Goal: Information Seeking & Learning: Learn about a topic

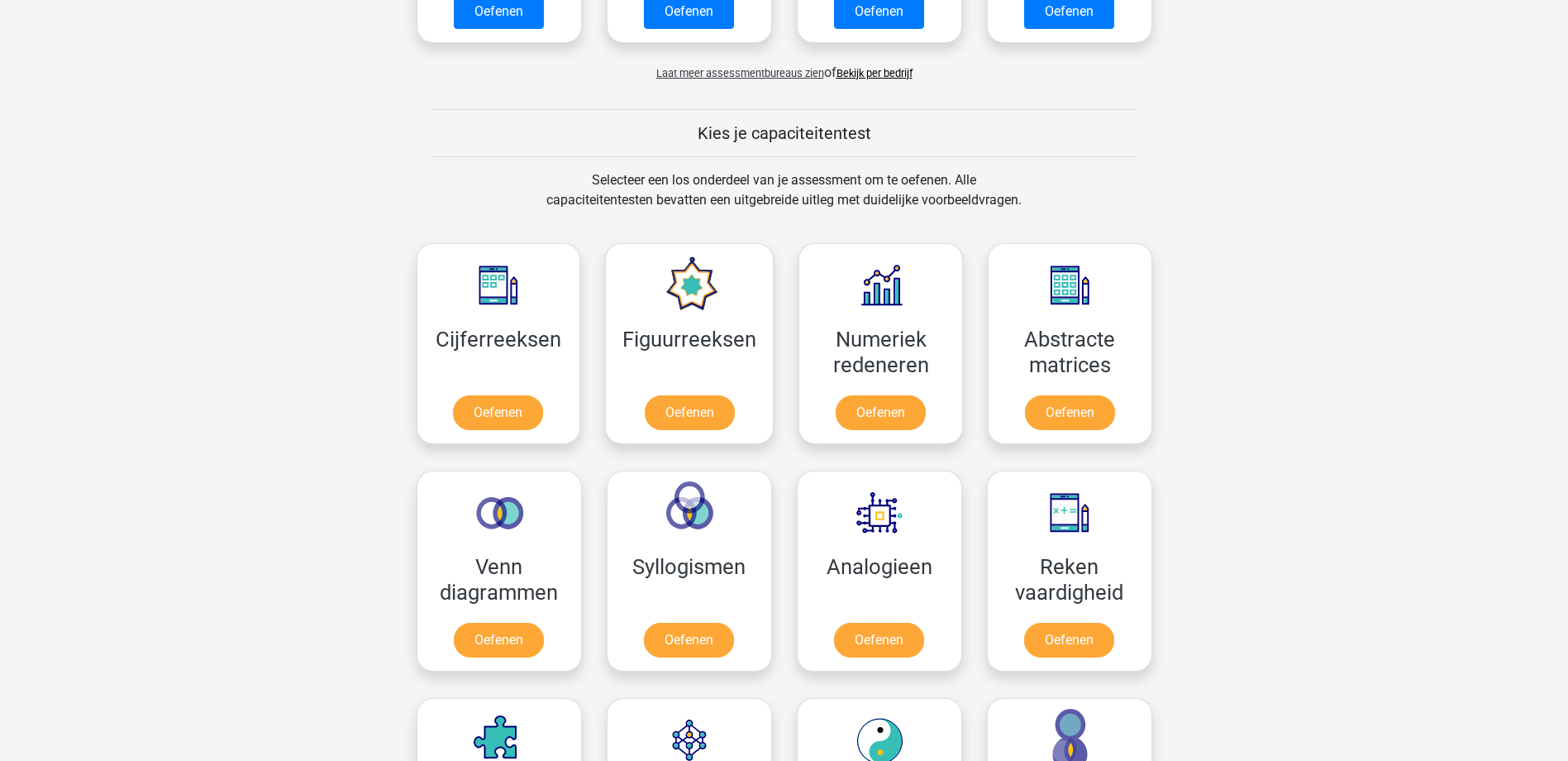
scroll to position [662, 0]
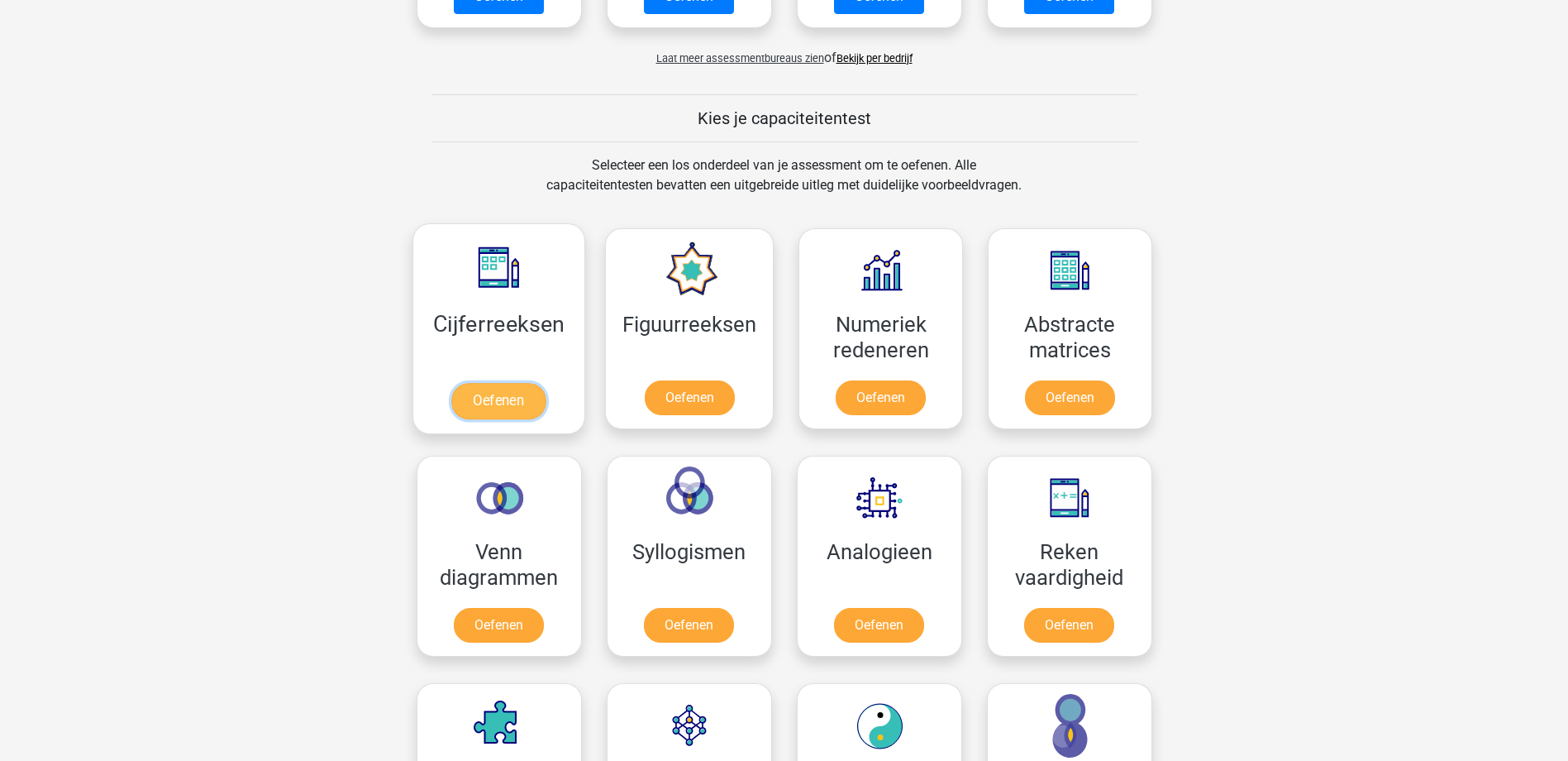
click at [492, 397] on link "Oefenen" at bounding box center [498, 400] width 95 height 36
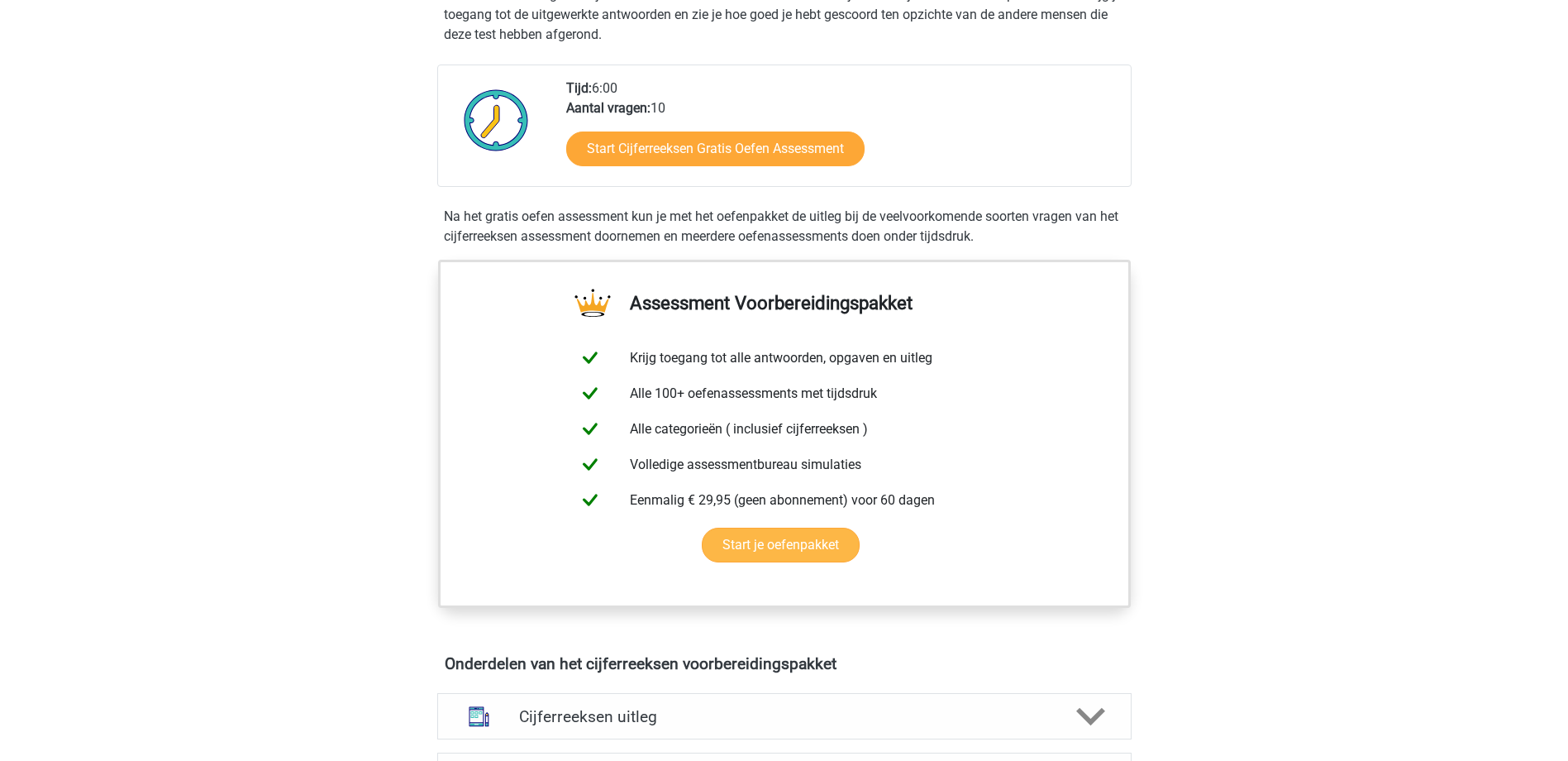
scroll to position [248, 0]
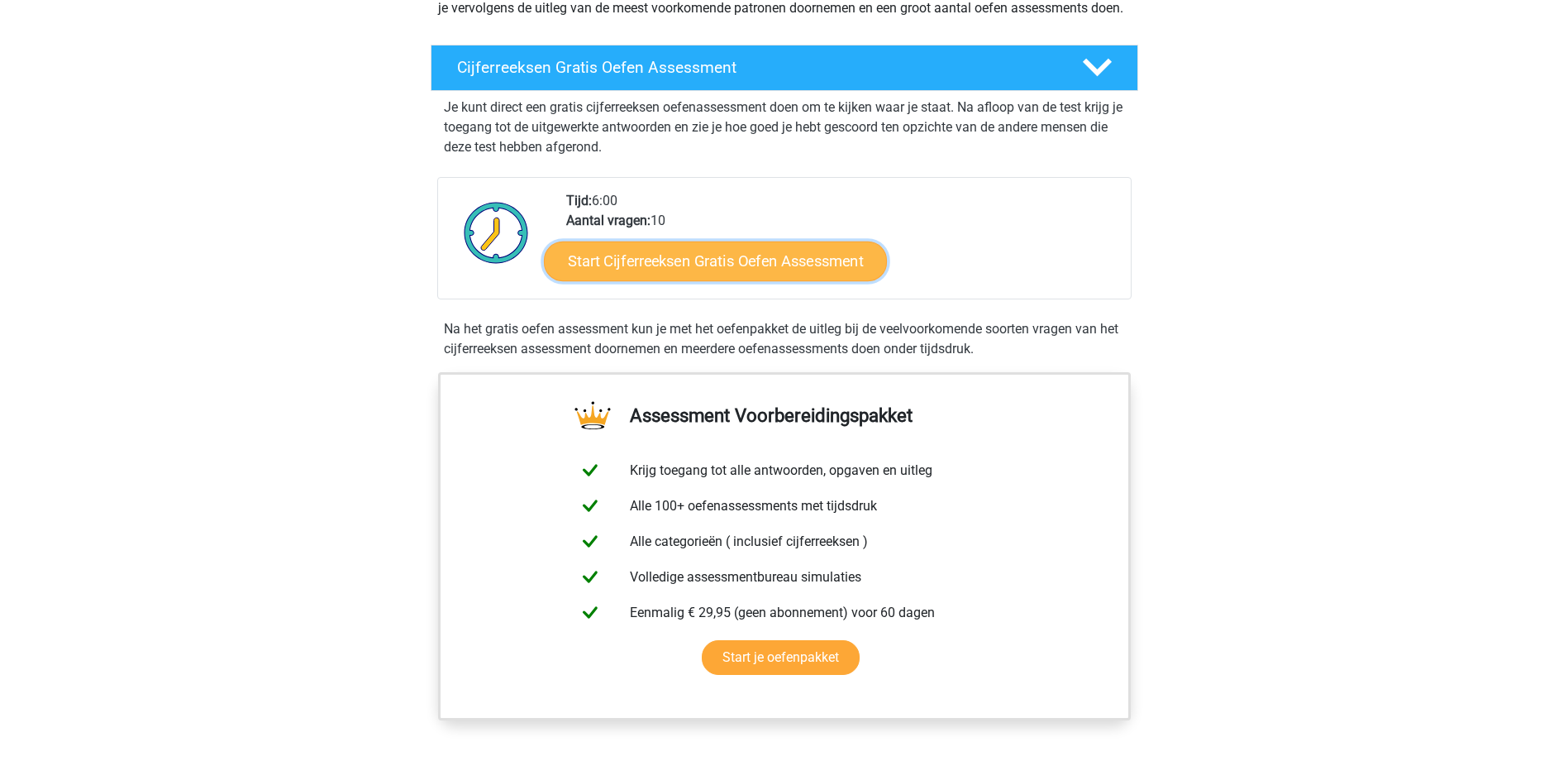
click at [701, 278] on link "Start Cijferreeksen Gratis Oefen Assessment" at bounding box center [716, 260] width 343 height 40
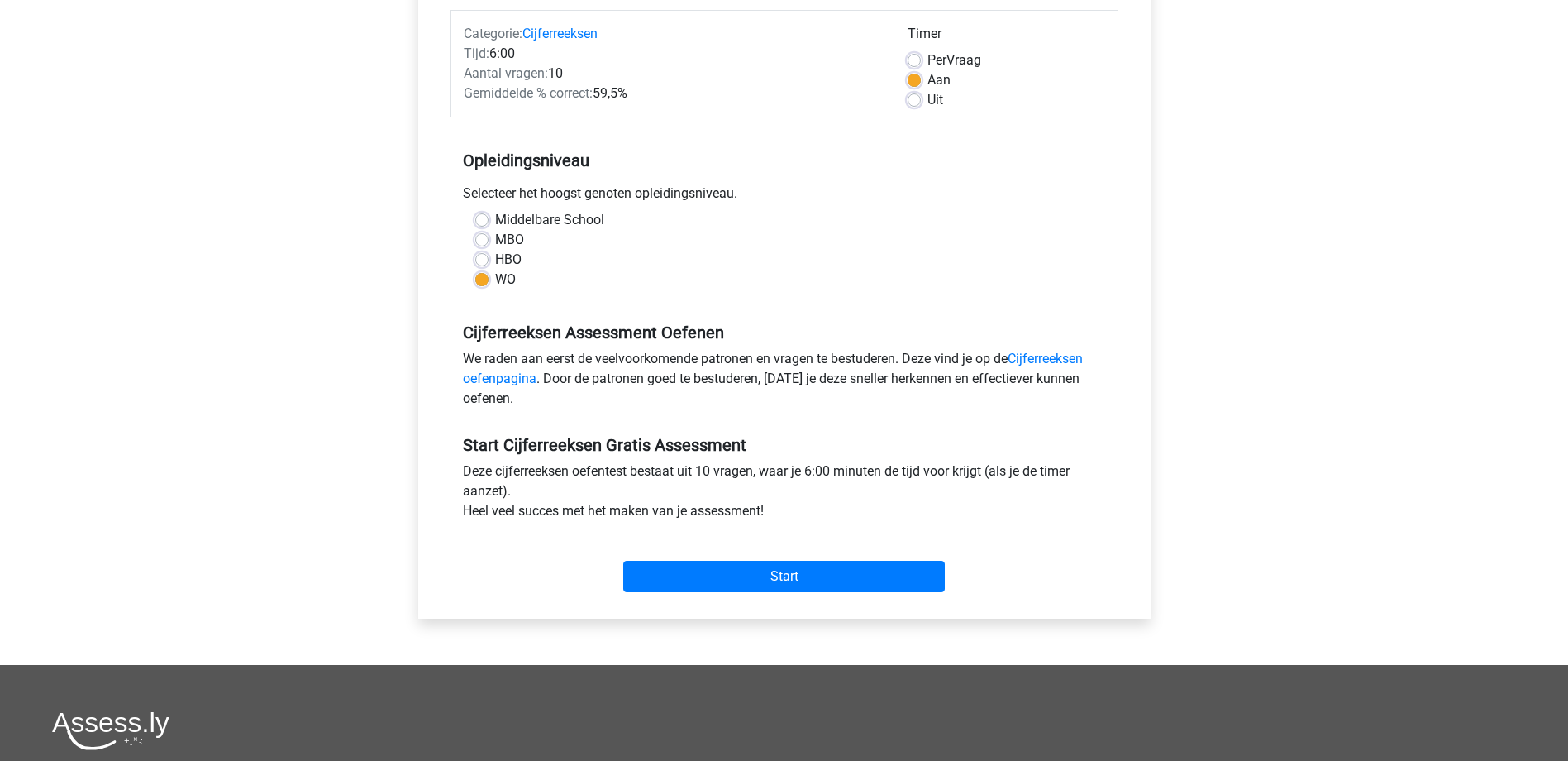
scroll to position [248, 0]
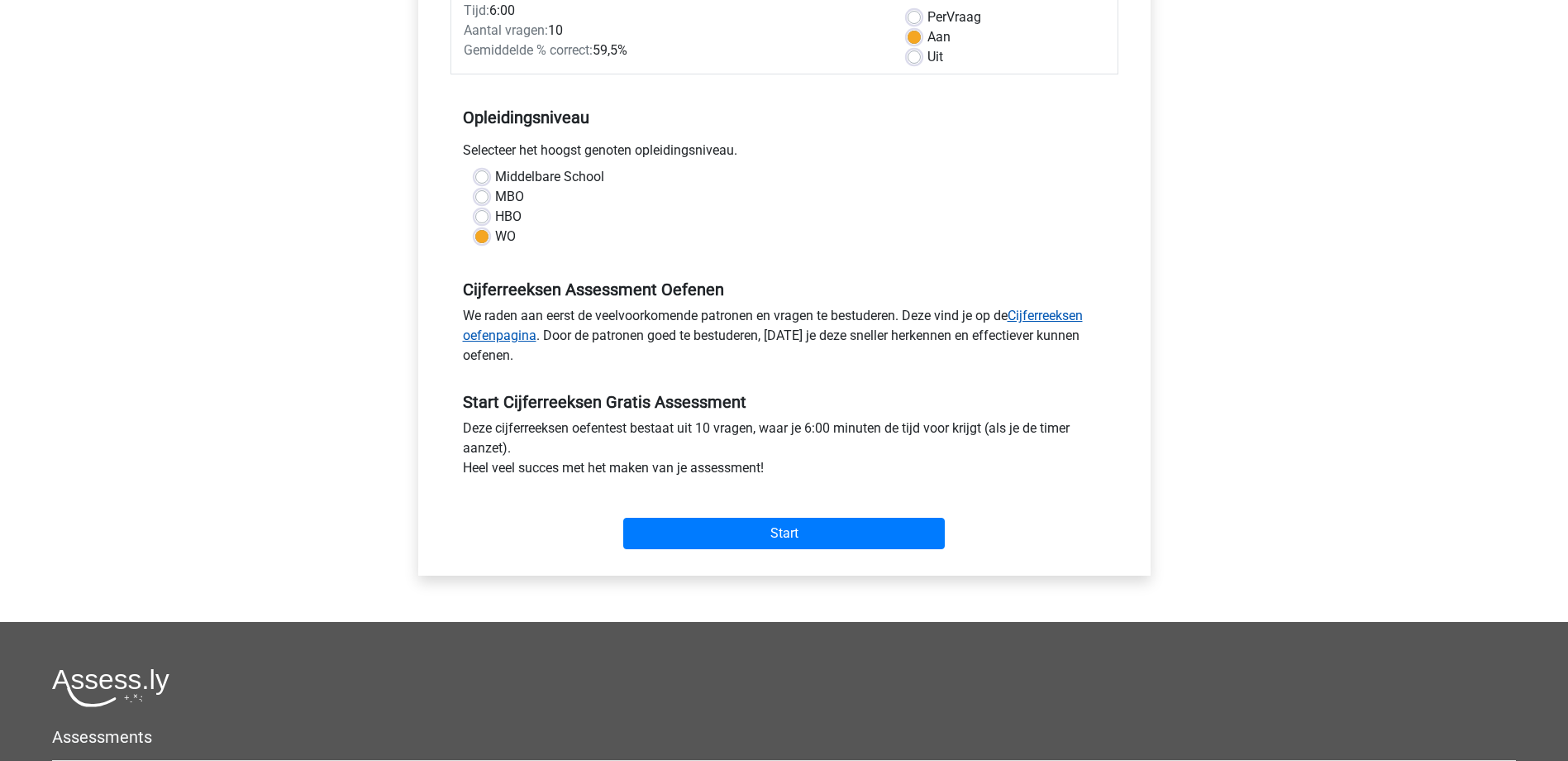
click at [1046, 310] on link "Cijferreeksen oefenpagina" at bounding box center [773, 325] width 620 height 35
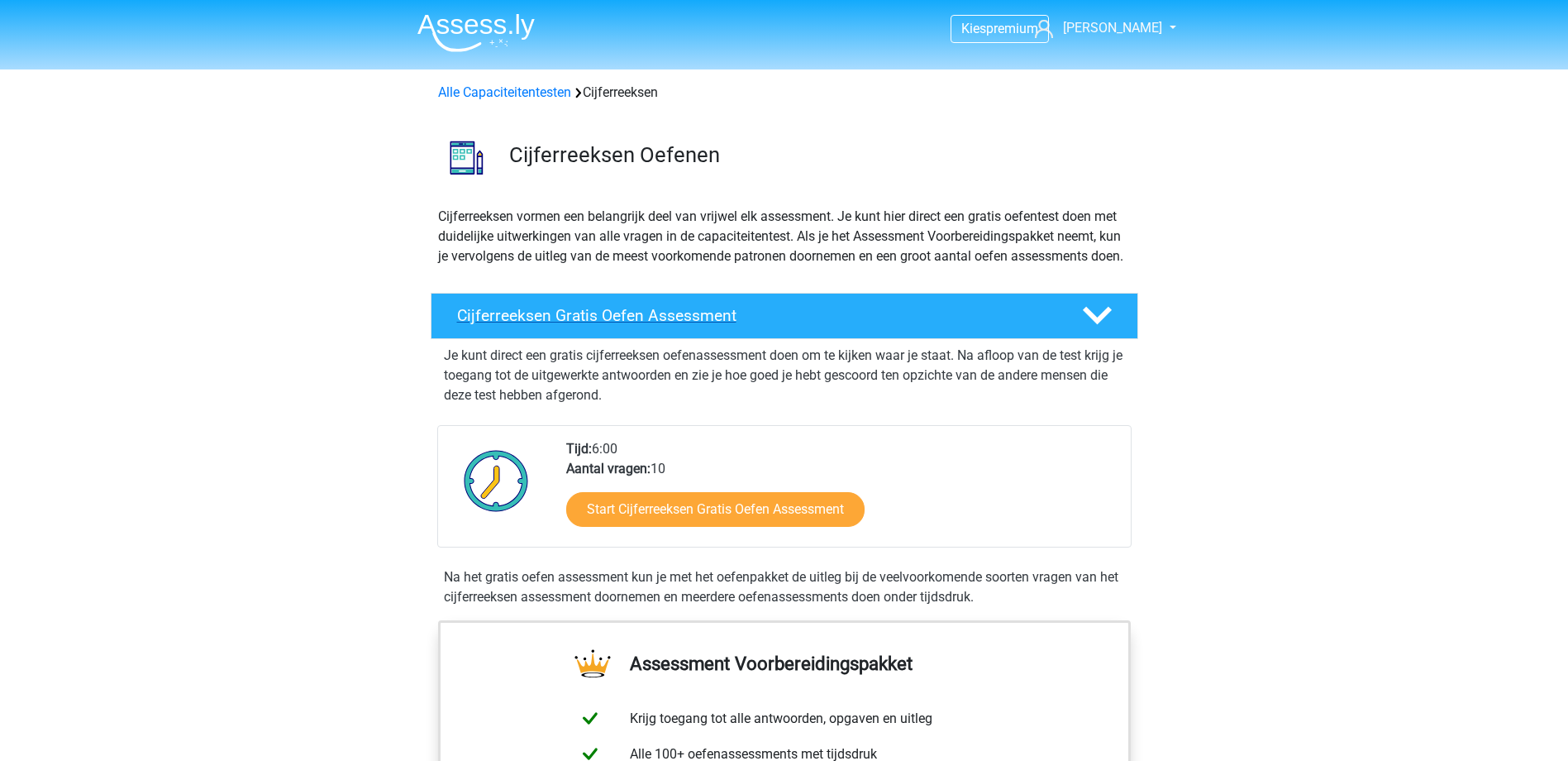
click at [647, 325] on h4 "Cijferreeksen Gratis Oefen Assessment" at bounding box center [757, 316] width 599 height 19
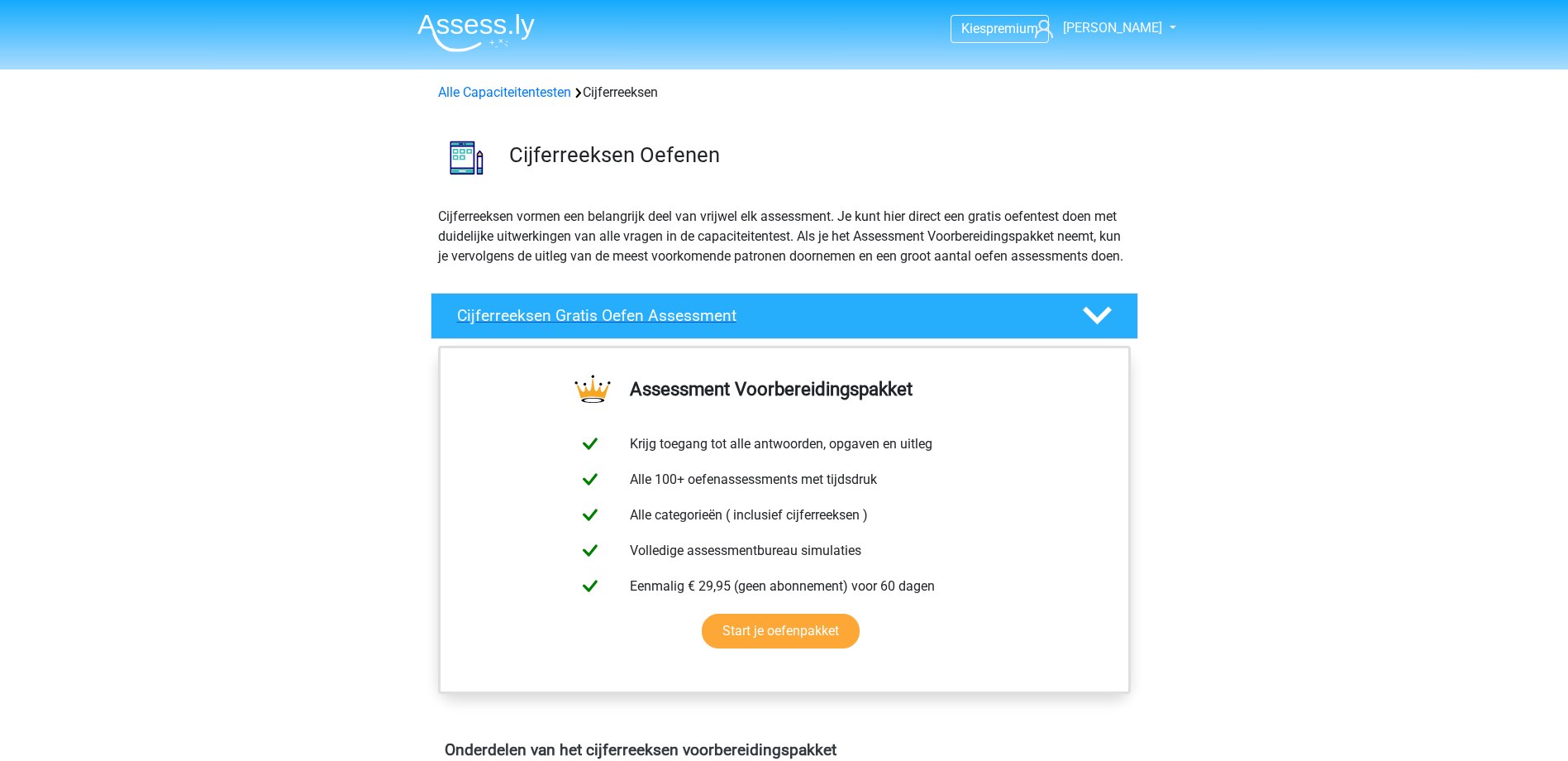
click at [626, 325] on h4 "Cijferreeksen Gratis Oefen Assessment" at bounding box center [757, 316] width 599 height 19
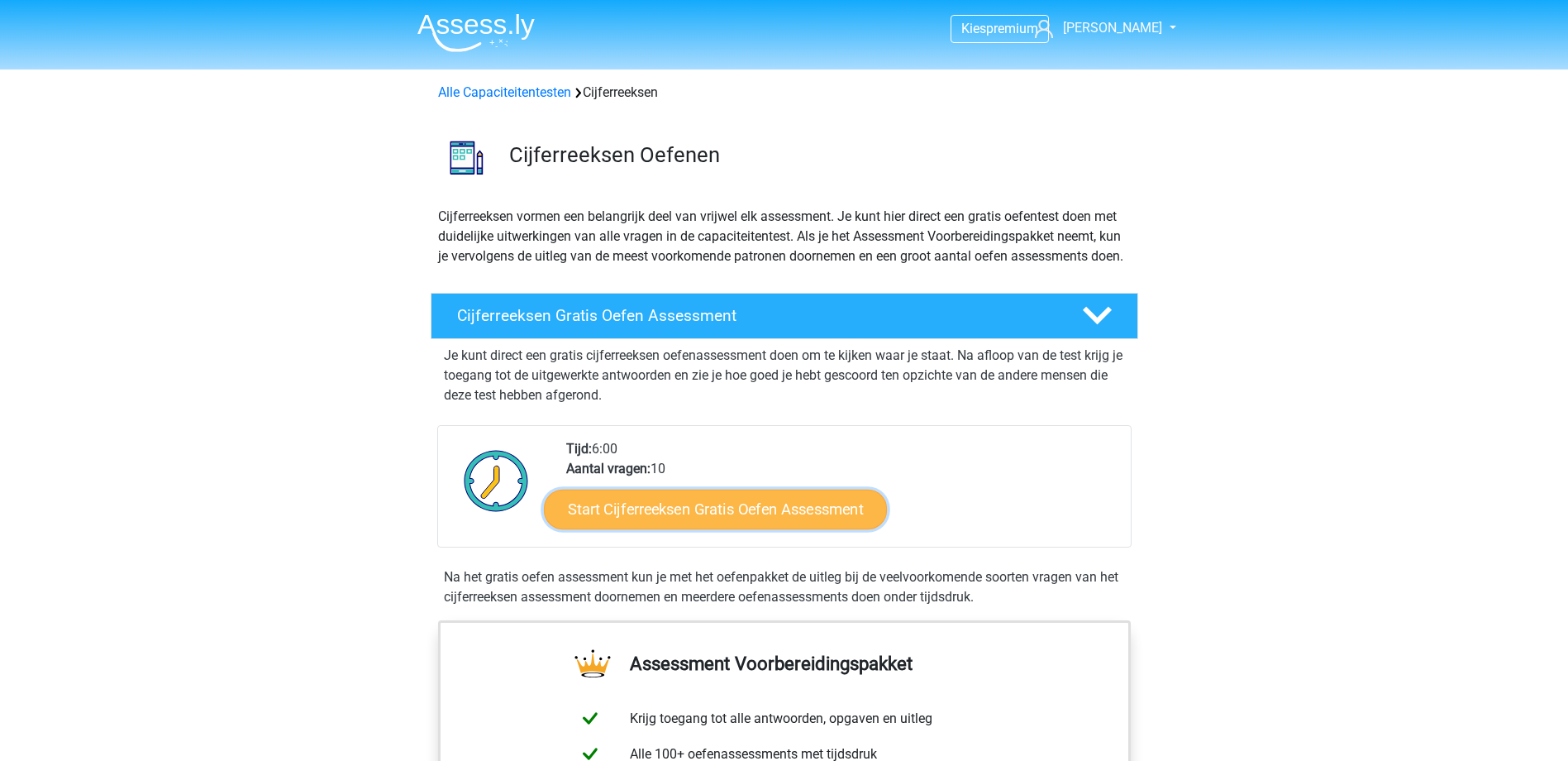
click at [704, 527] on link "Start Cijferreeksen Gratis Oefen Assessment" at bounding box center [716, 508] width 343 height 40
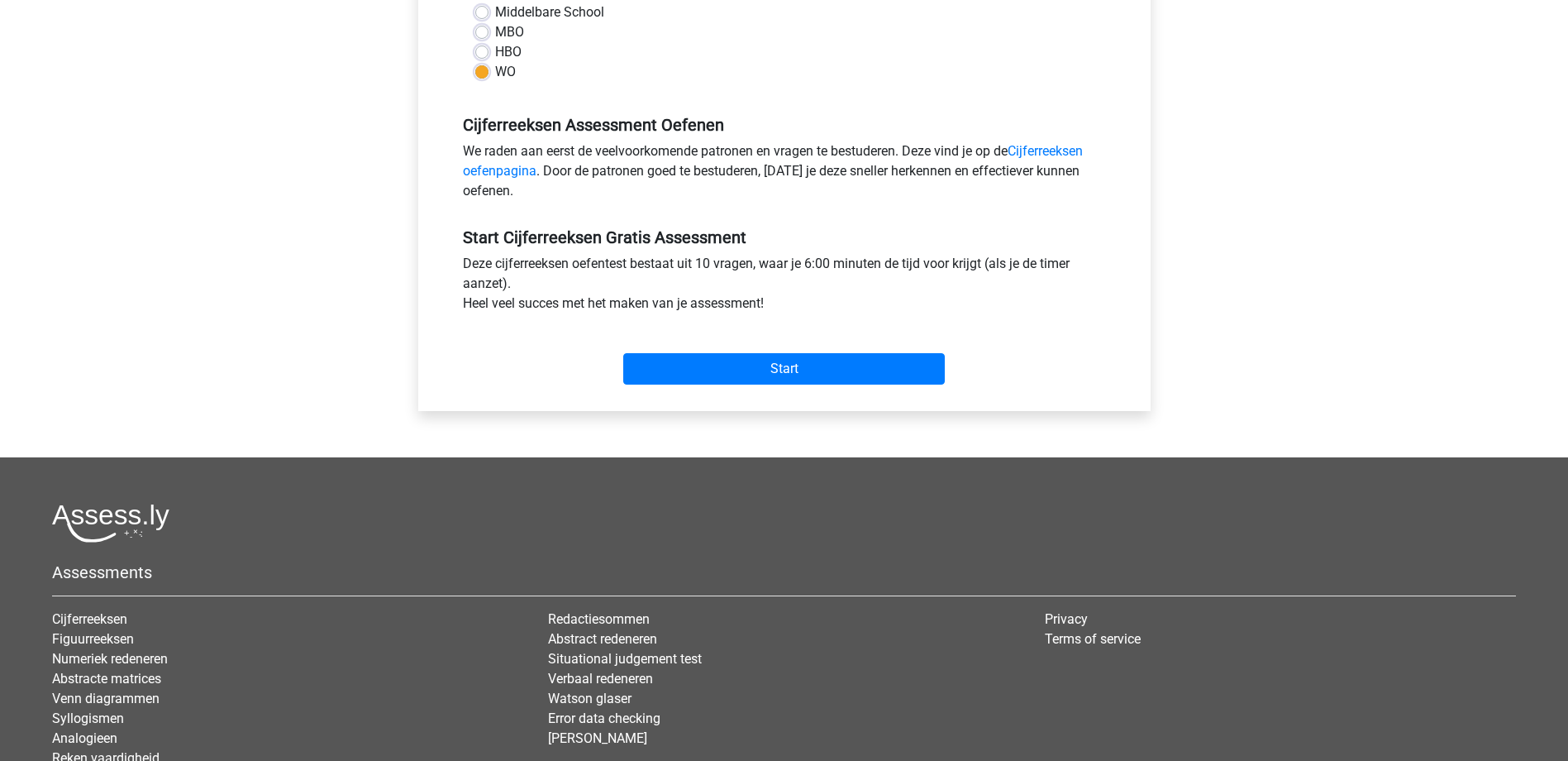
scroll to position [414, 0]
click at [770, 368] on input "Start" at bounding box center [784, 369] width 322 height 32
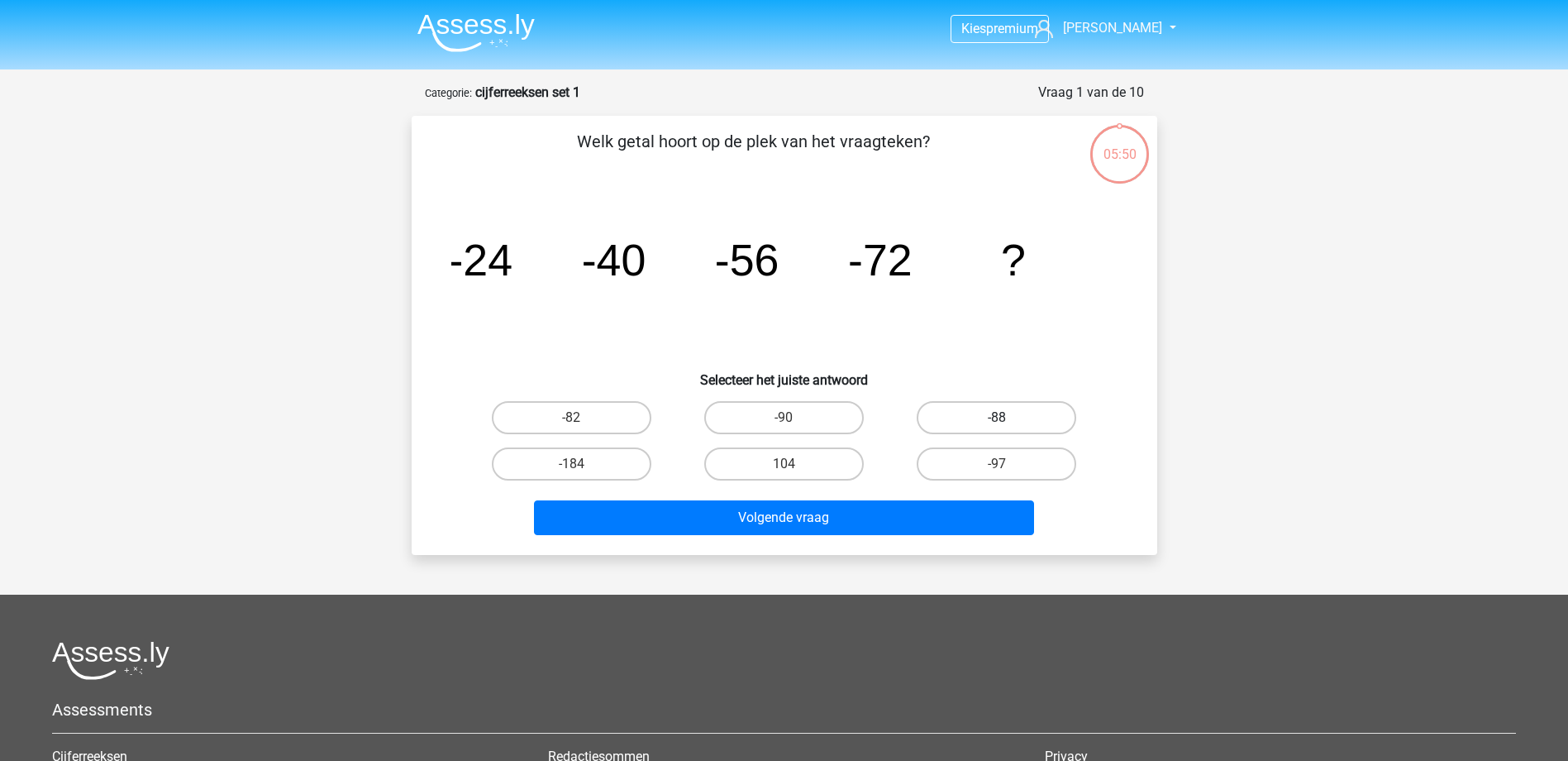
click at [990, 413] on label "-88" at bounding box center [996, 417] width 160 height 33
click at [997, 418] on input "-88" at bounding box center [1003, 423] width 11 height 11
radio input "true"
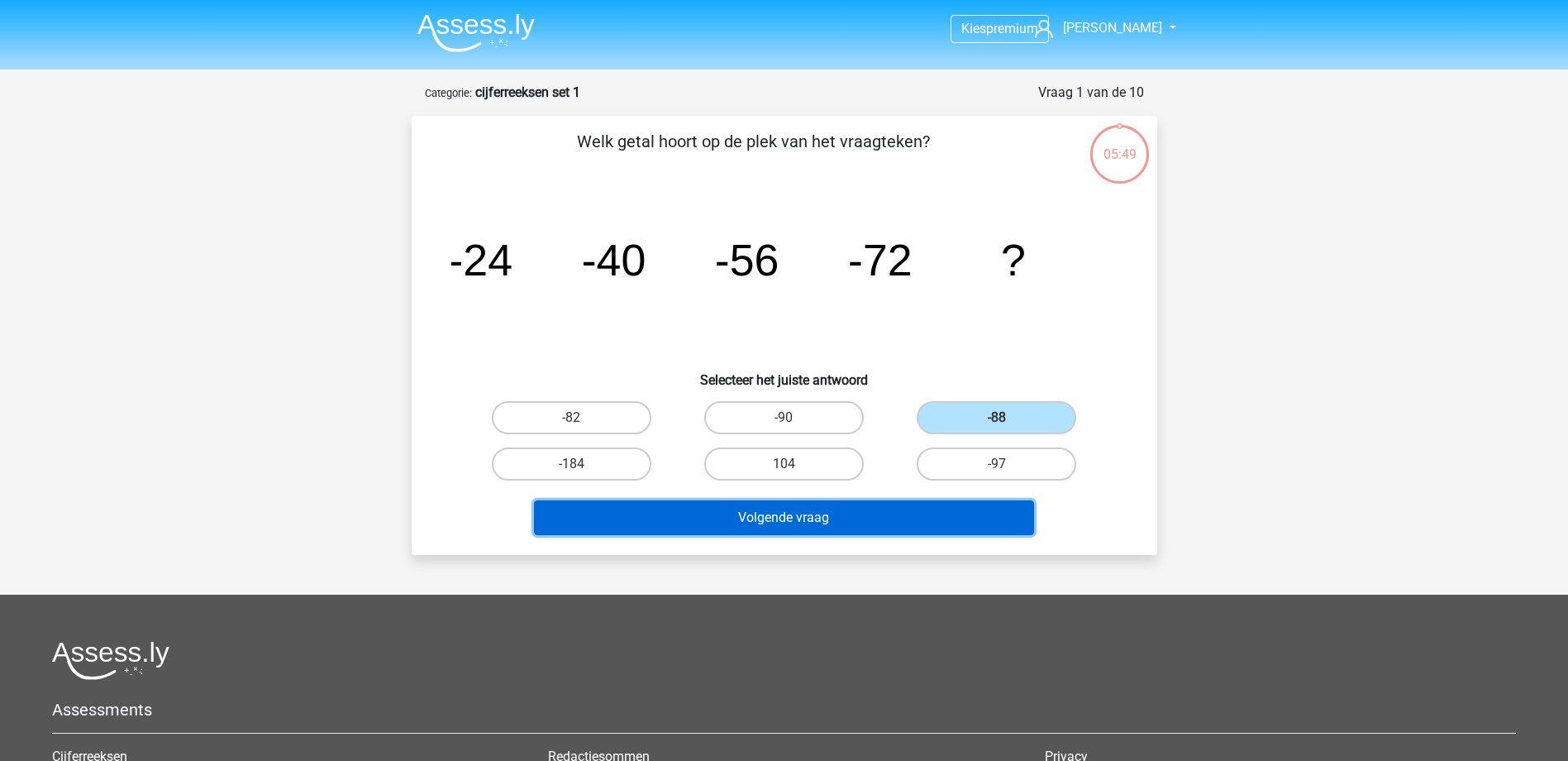
click at [794, 518] on button "Volgende vraag" at bounding box center [784, 517] width 500 height 34
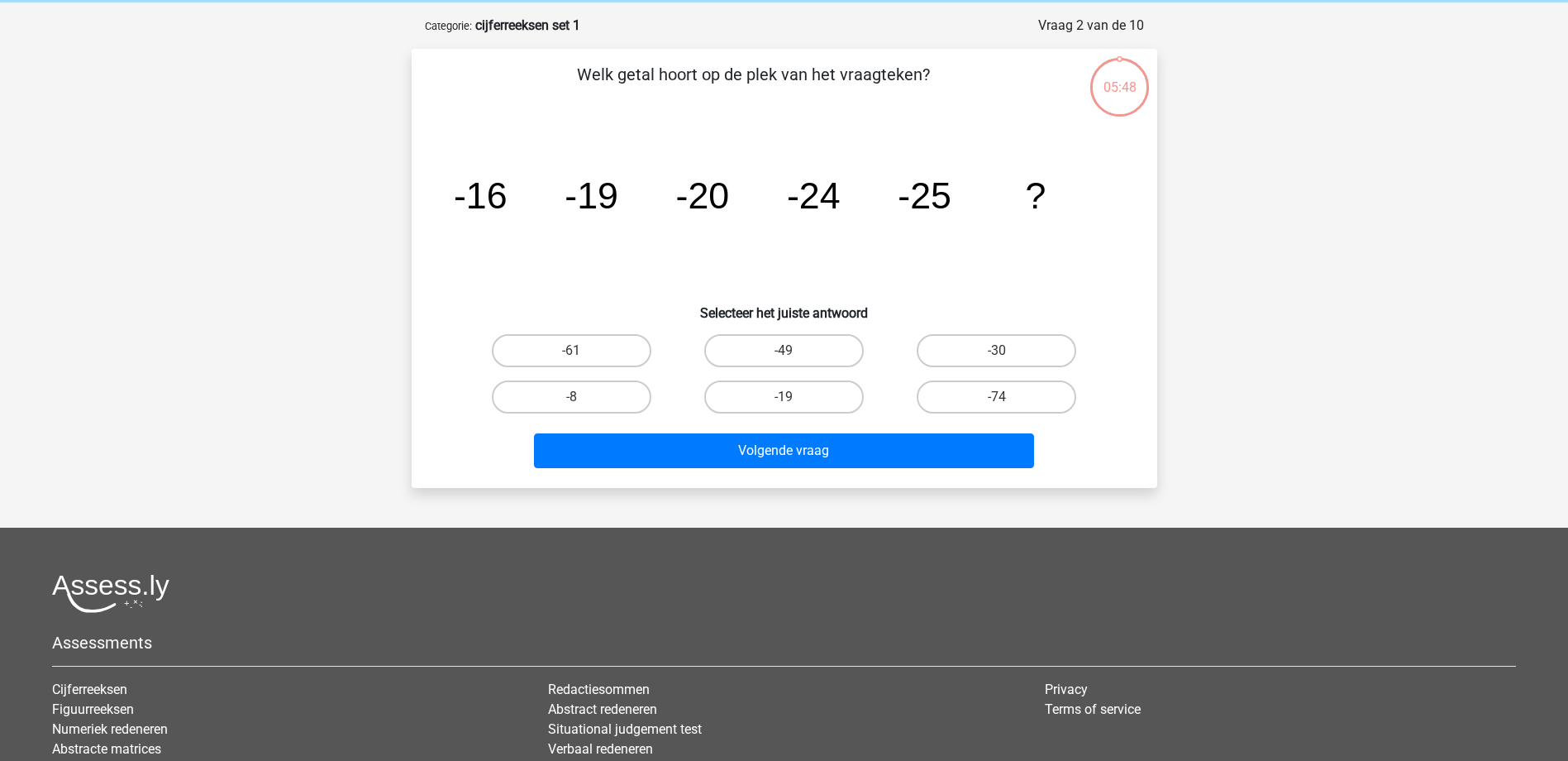
scroll to position [83, 0]
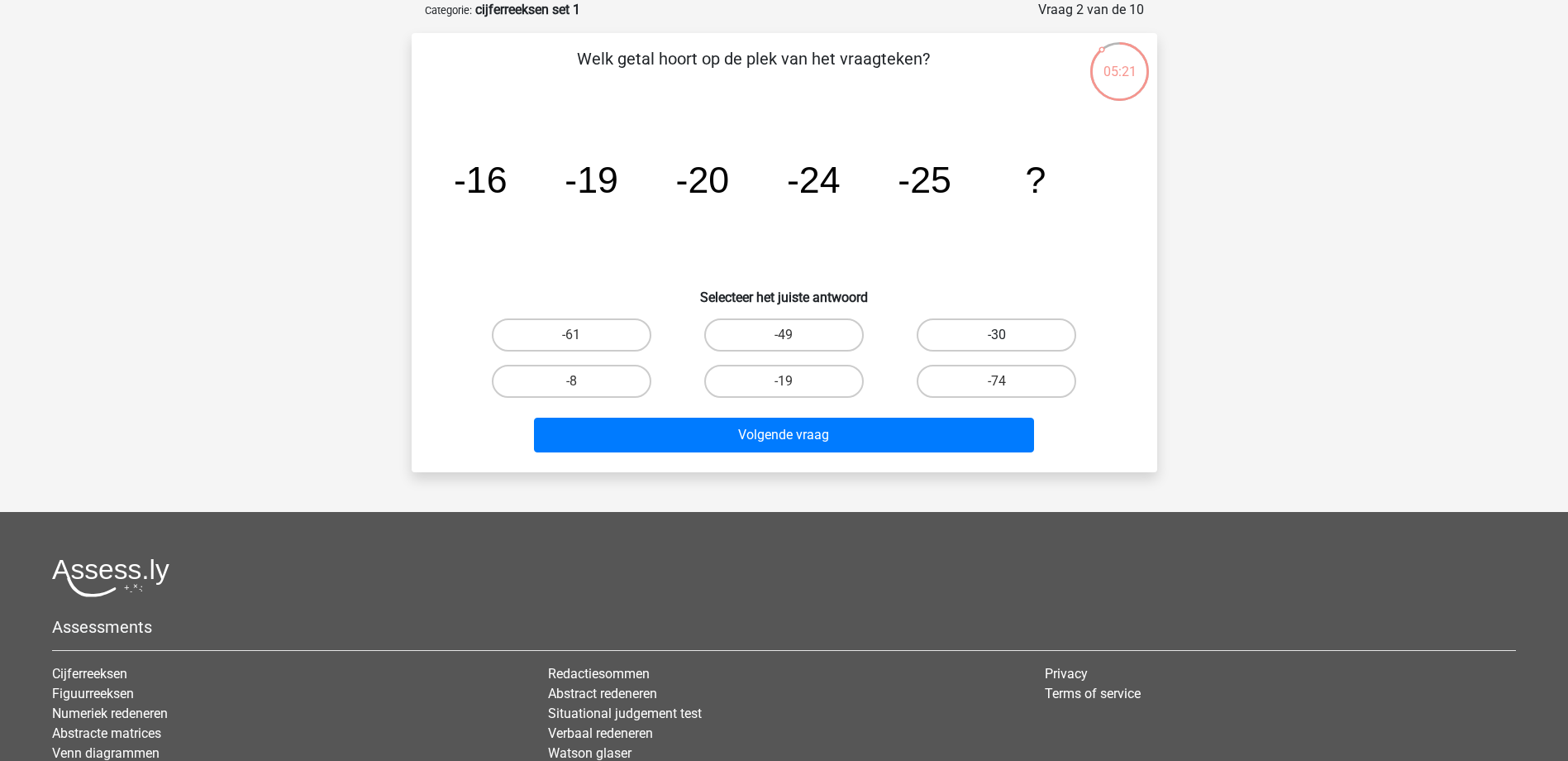
click at [992, 333] on label "-30" at bounding box center [996, 334] width 160 height 33
click at [997, 335] on input "-30" at bounding box center [1003, 340] width 11 height 11
radio input "true"
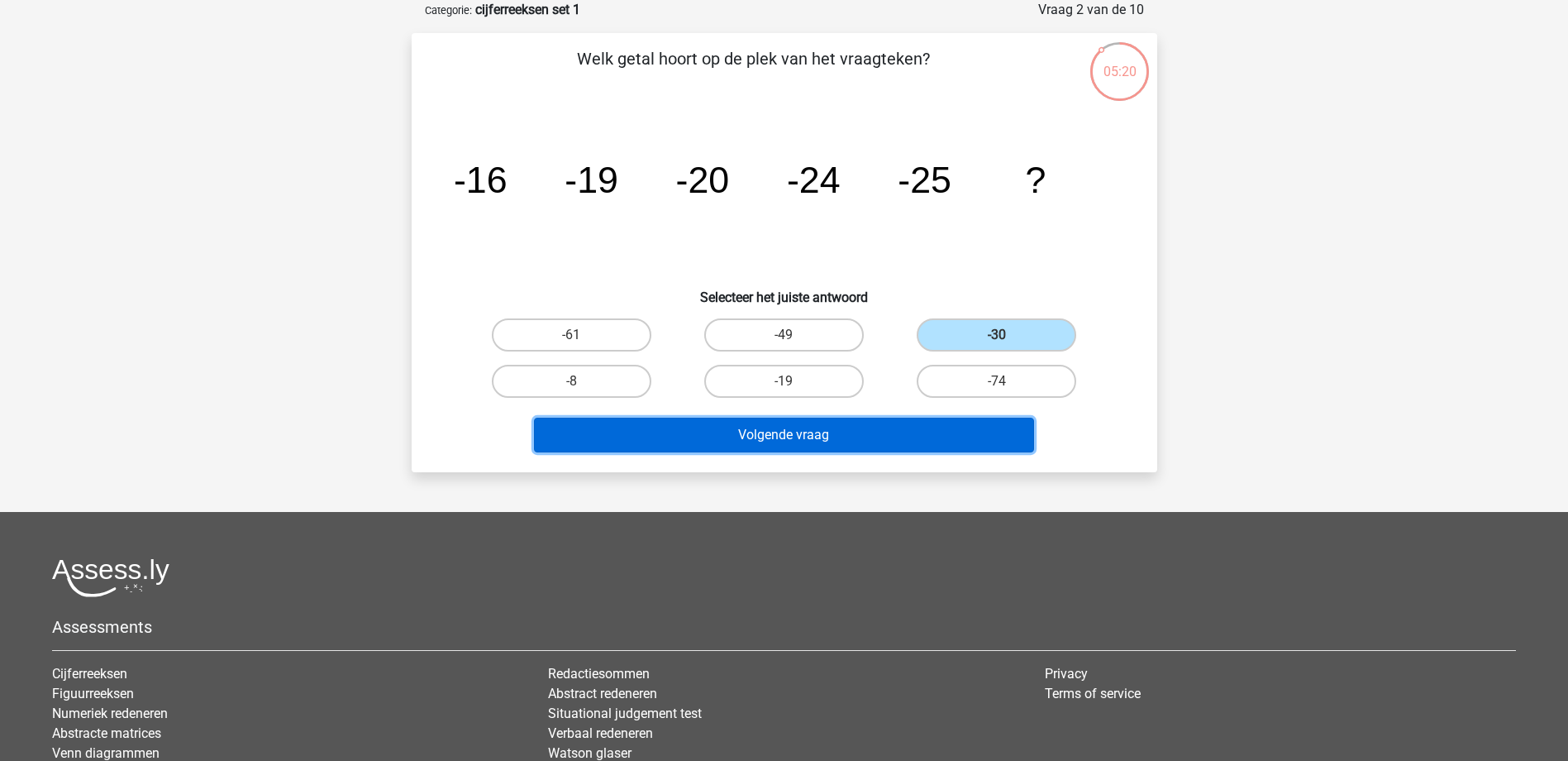
click at [743, 433] on button "Volgende vraag" at bounding box center [784, 435] width 500 height 34
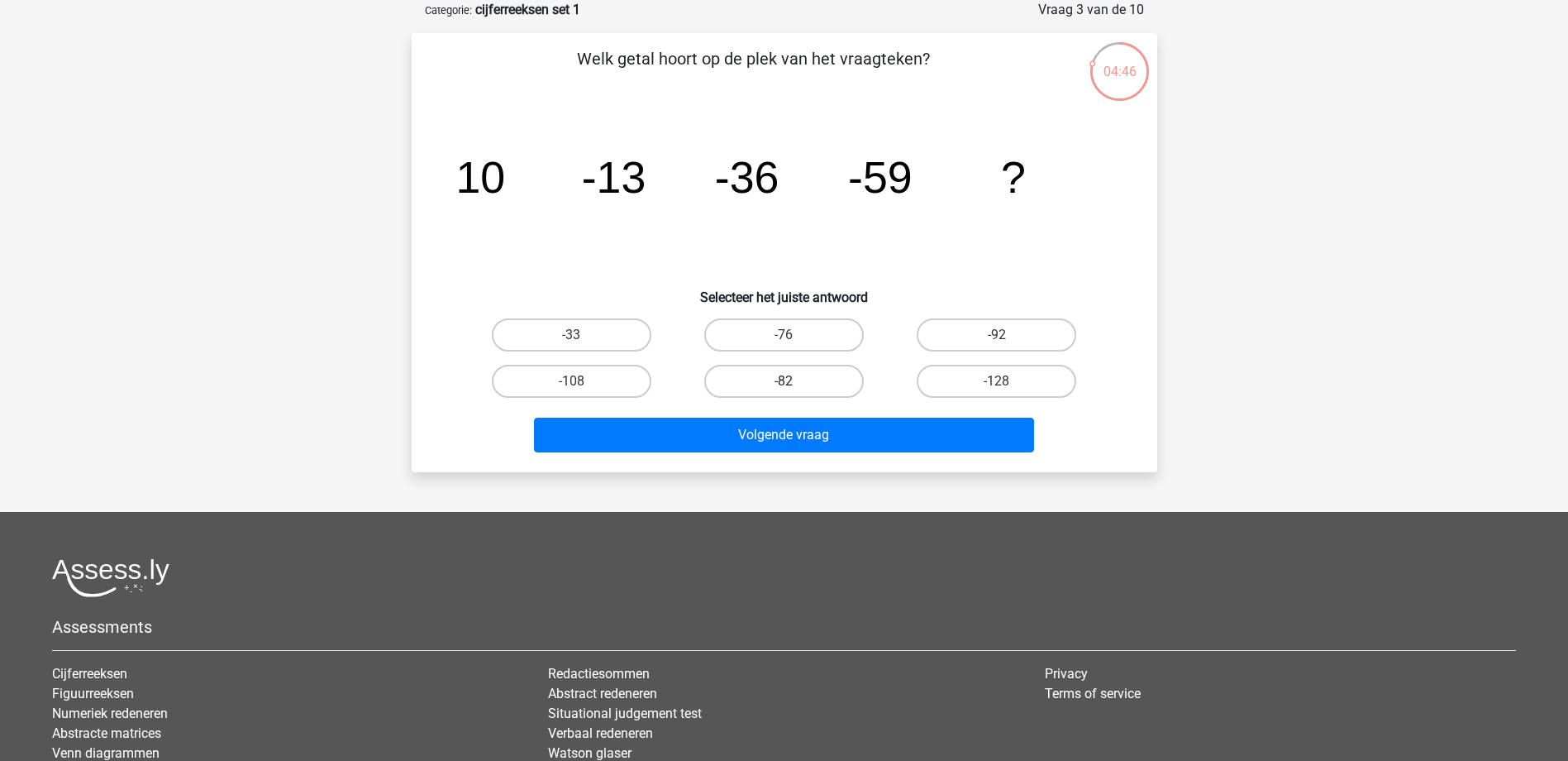
click at [800, 377] on label "-82" at bounding box center [784, 381] width 160 height 33
click at [794, 381] on input "-82" at bounding box center [789, 386] width 11 height 11
radio input "true"
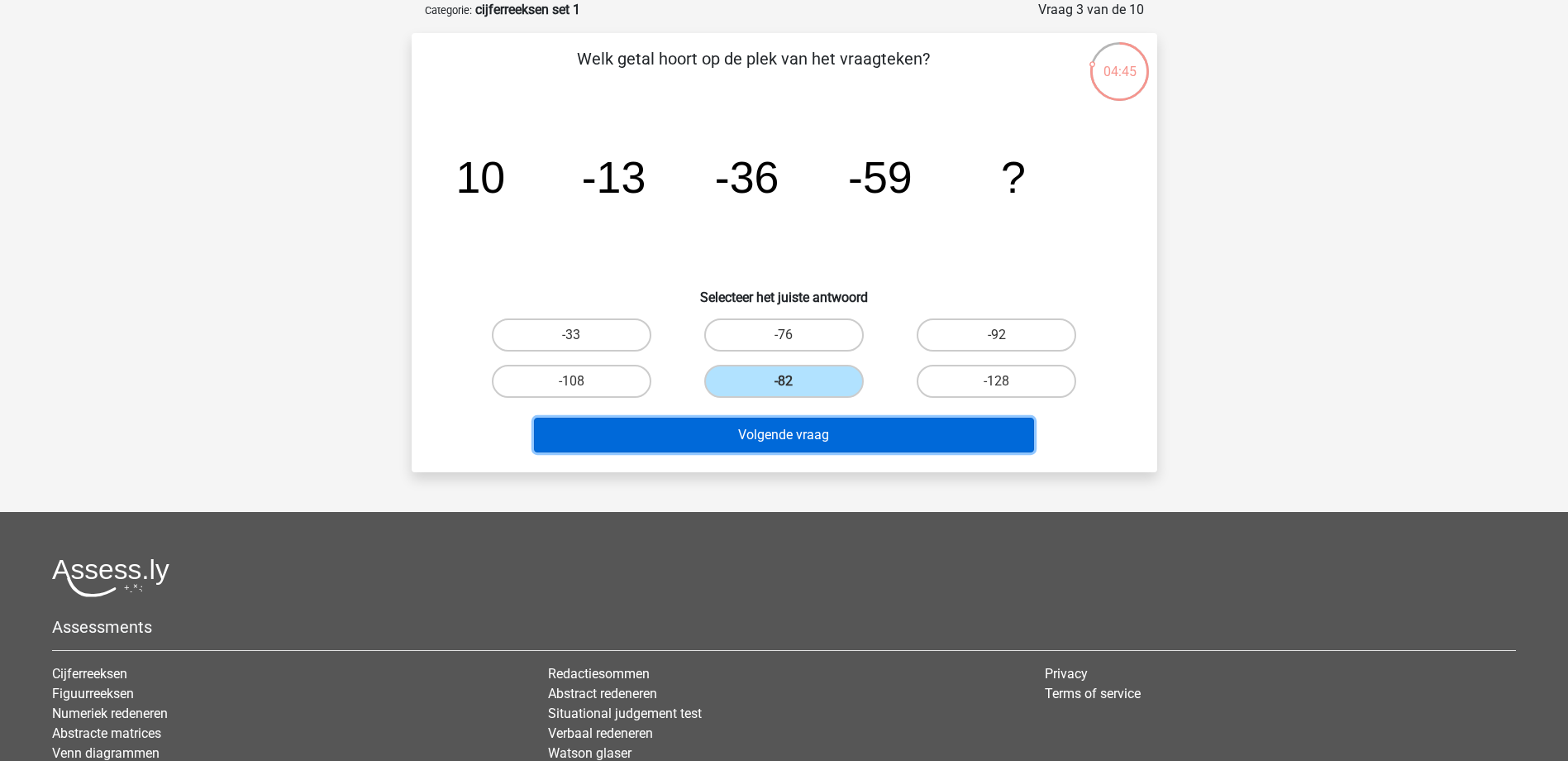
click at [780, 433] on button "Volgende vraag" at bounding box center [784, 435] width 500 height 34
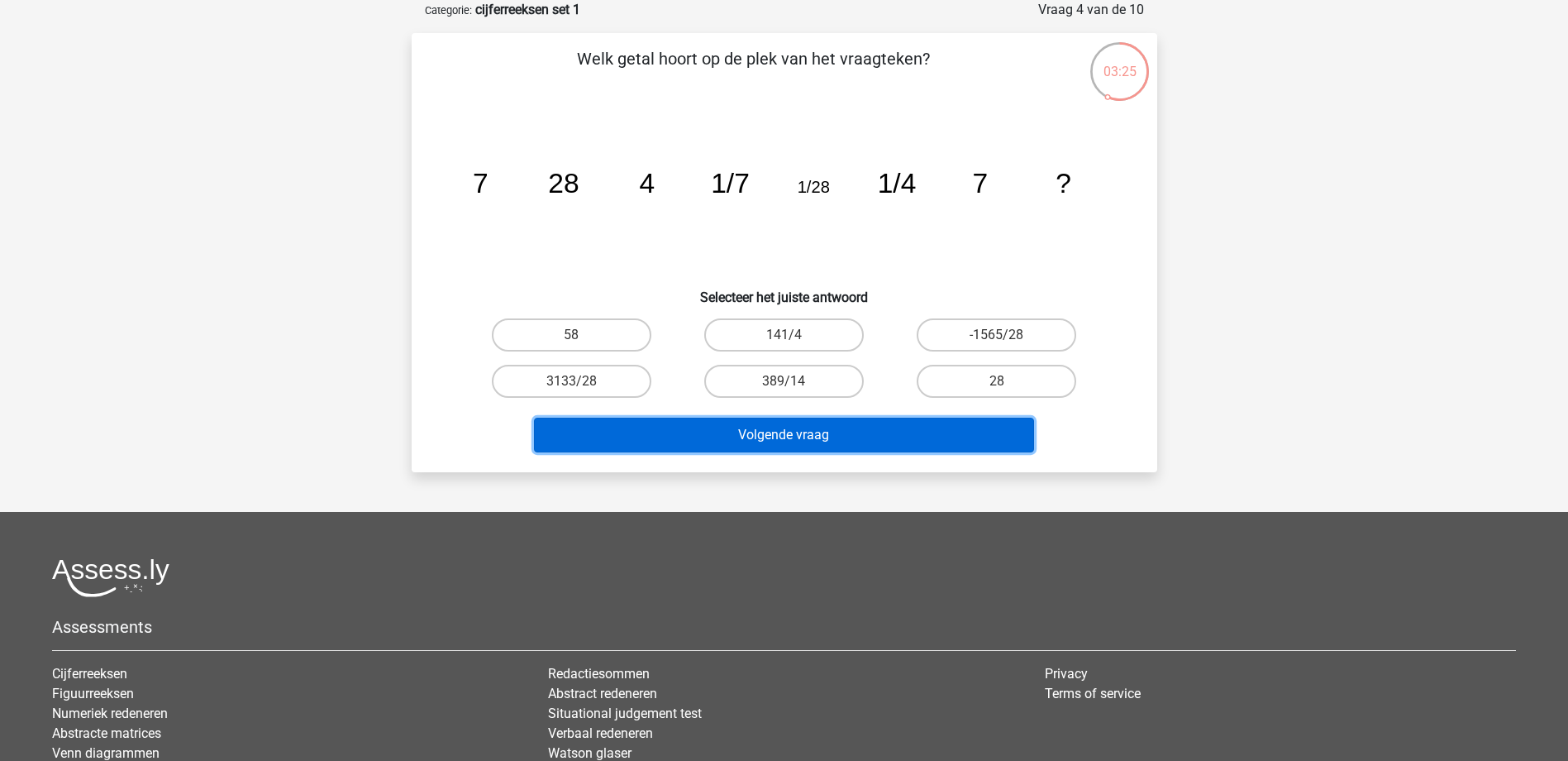
click at [729, 430] on button "Volgende vraag" at bounding box center [784, 435] width 500 height 34
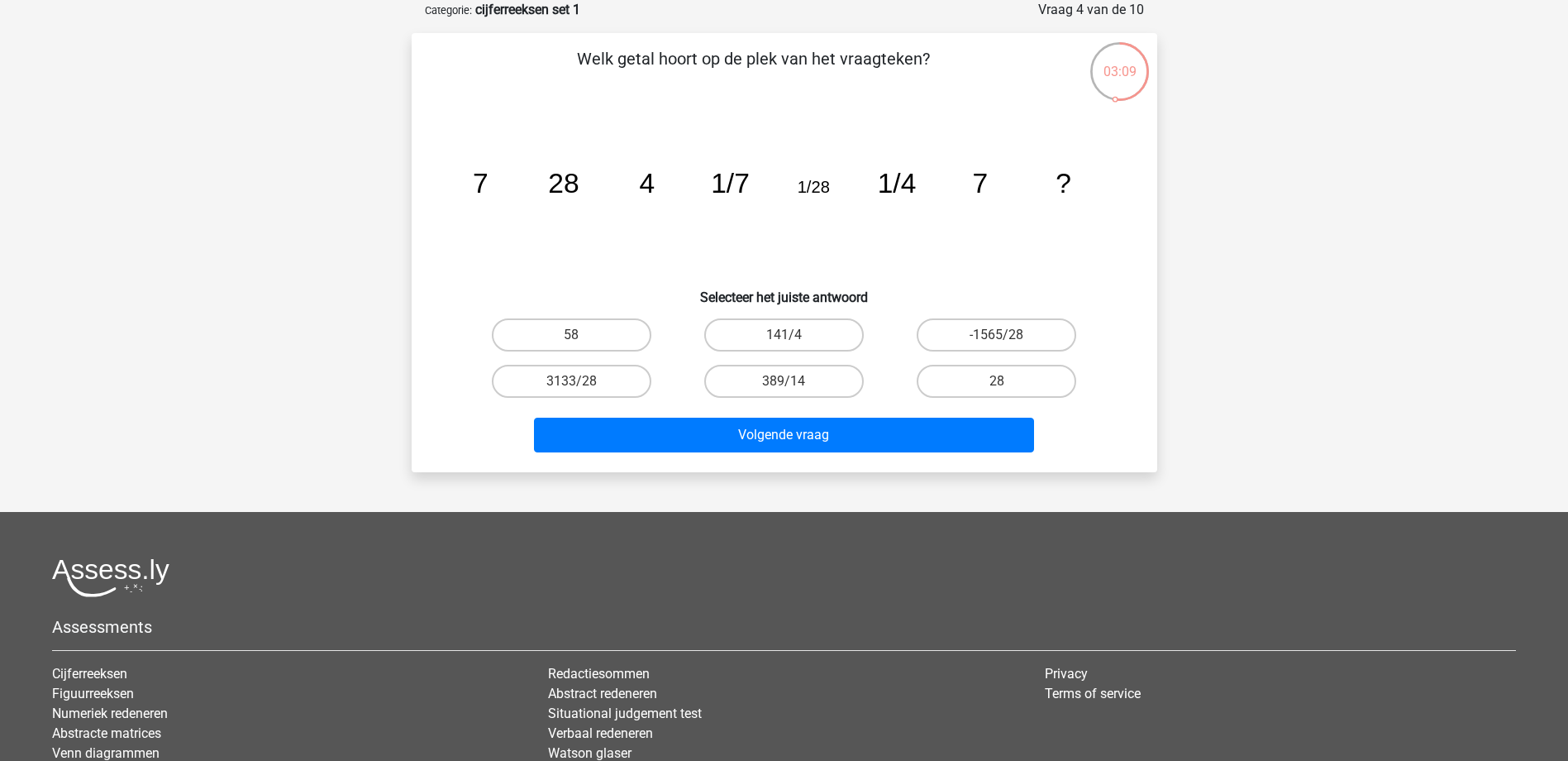
click at [449, 295] on h6 "Selecteer het juiste antwoord" at bounding box center [784, 291] width 693 height 29
click at [994, 374] on label "28" at bounding box center [996, 381] width 160 height 33
click at [997, 381] on input "28" at bounding box center [1003, 386] width 11 height 11
radio input "true"
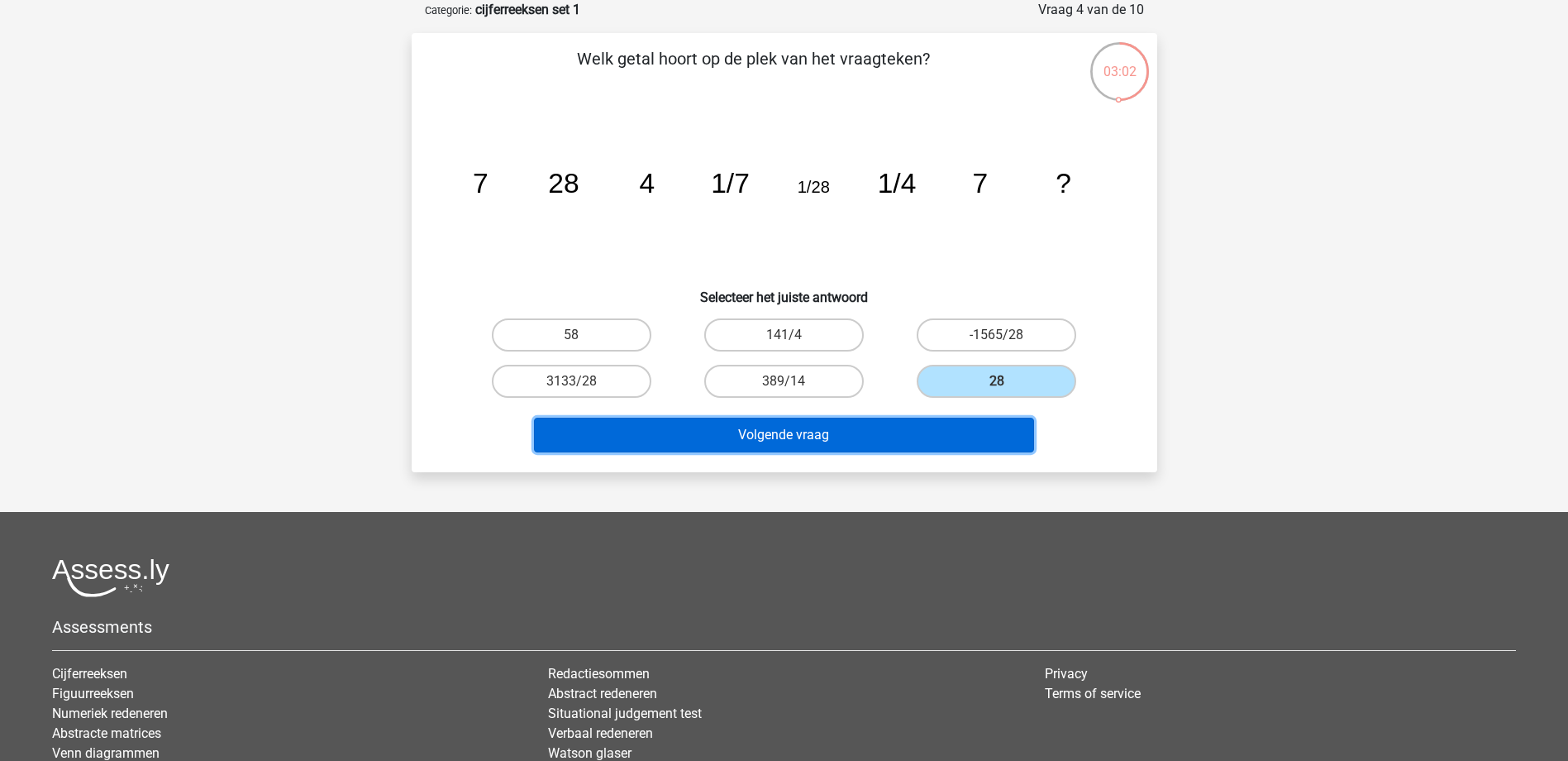
click at [768, 428] on button "Volgende vraag" at bounding box center [784, 435] width 500 height 34
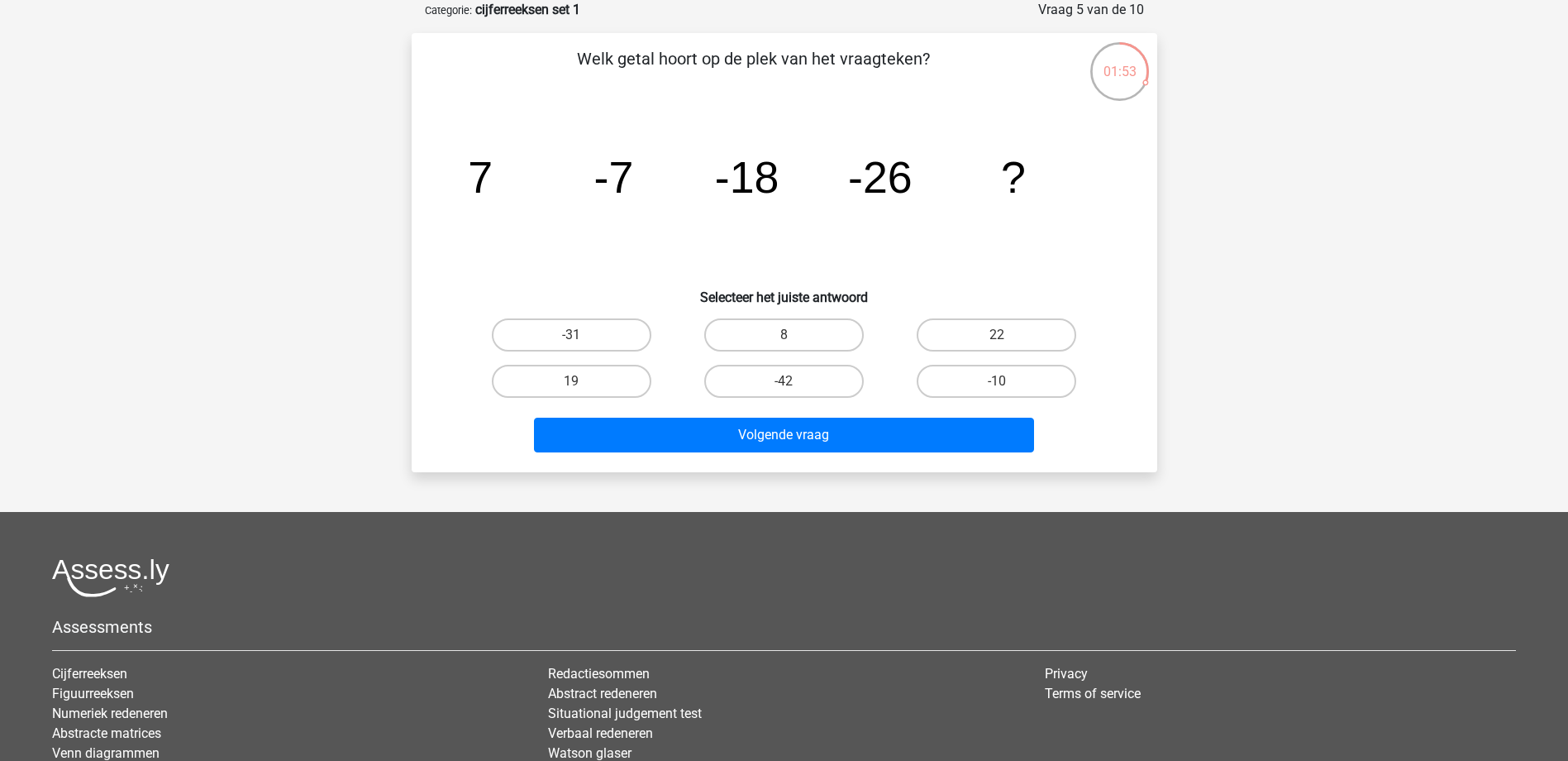
click at [574, 316] on div "-31" at bounding box center [572, 335] width 213 height 46
click at [574, 335] on input "-31" at bounding box center [577, 340] width 11 height 11
radio input "true"
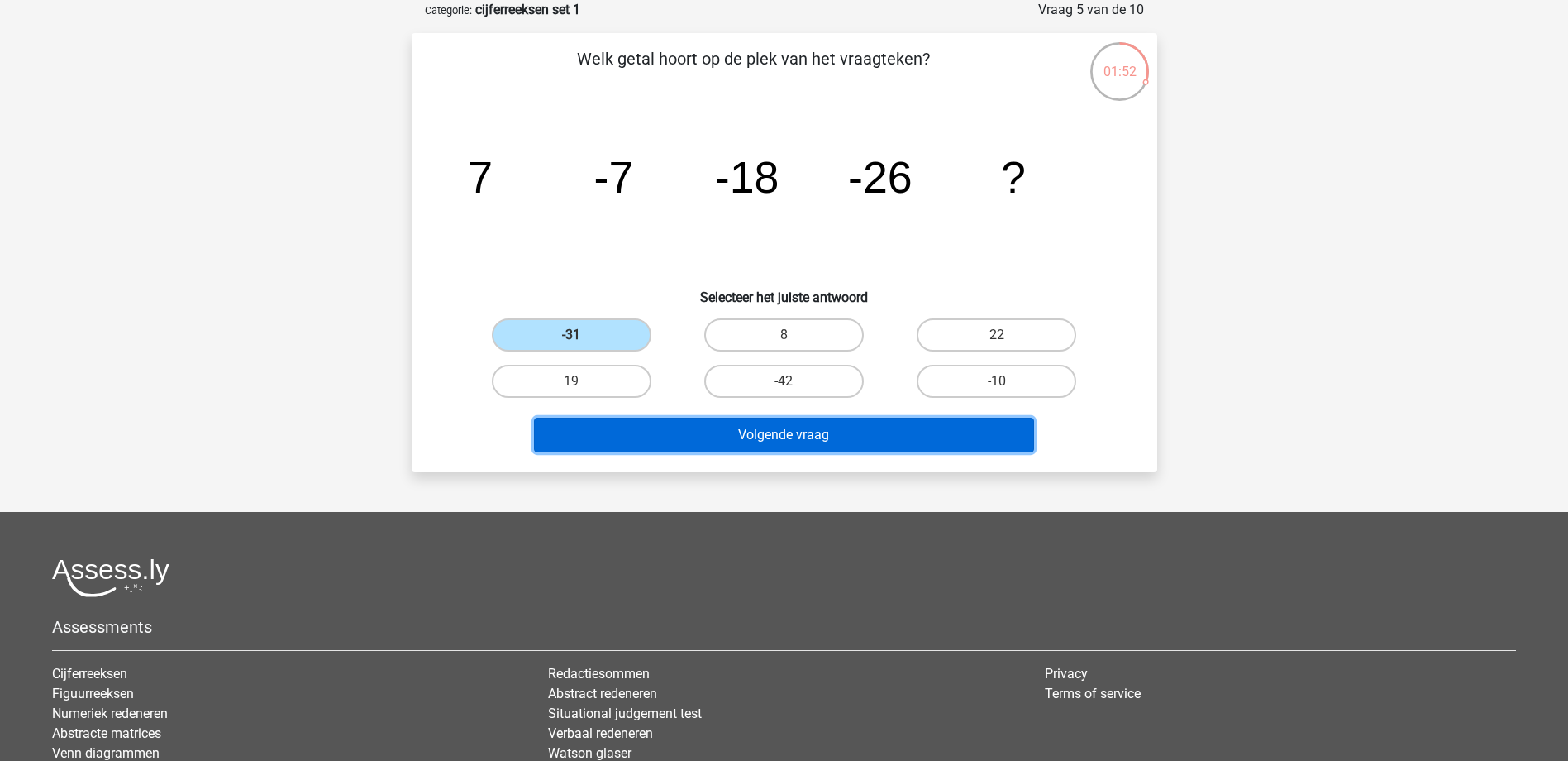
click at [781, 429] on button "Volgende vraag" at bounding box center [784, 435] width 500 height 34
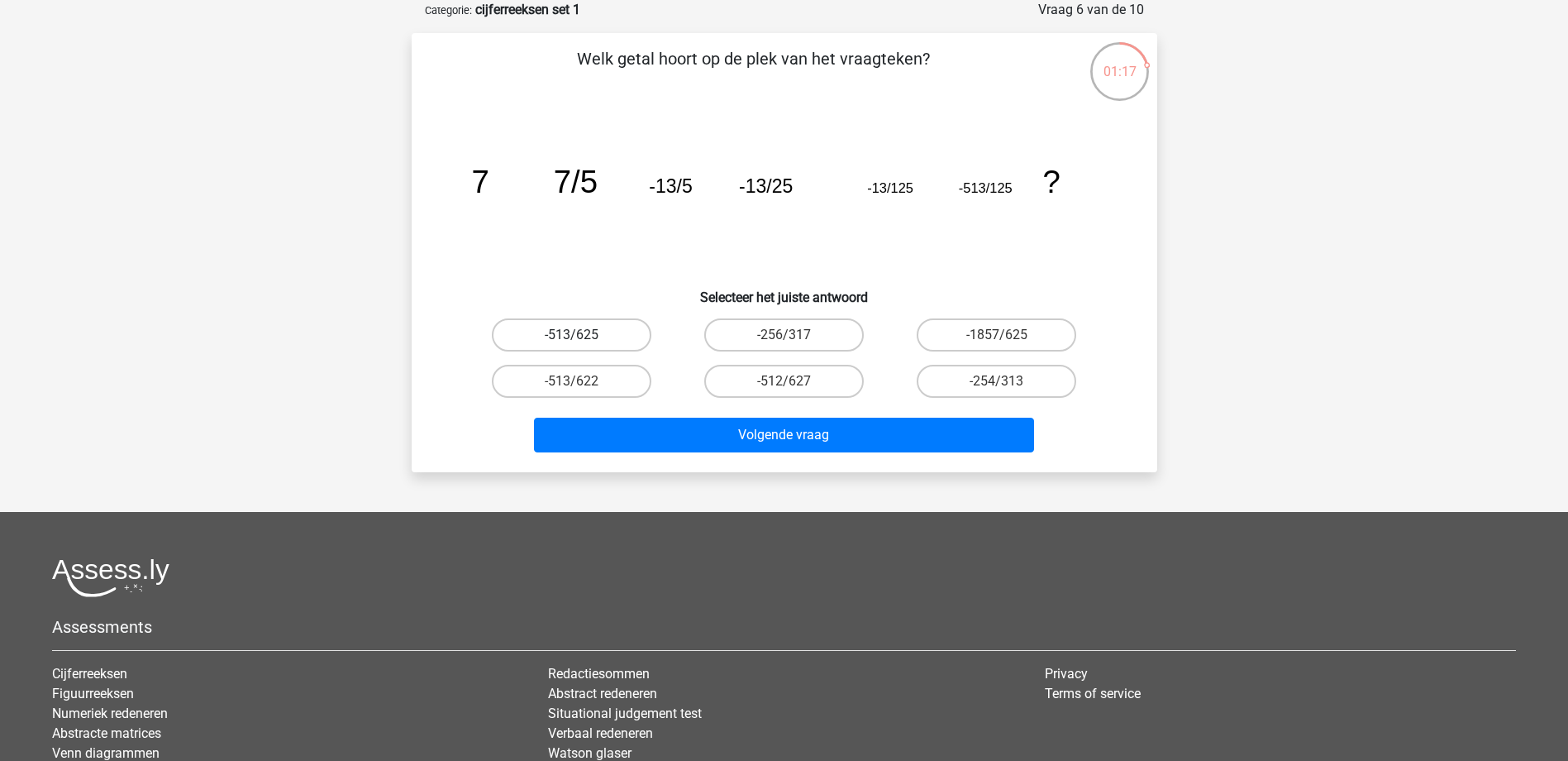
click at [587, 331] on label "-513/625" at bounding box center [572, 334] width 160 height 33
click at [582, 335] on input "-513/625" at bounding box center [577, 340] width 11 height 11
radio input "true"
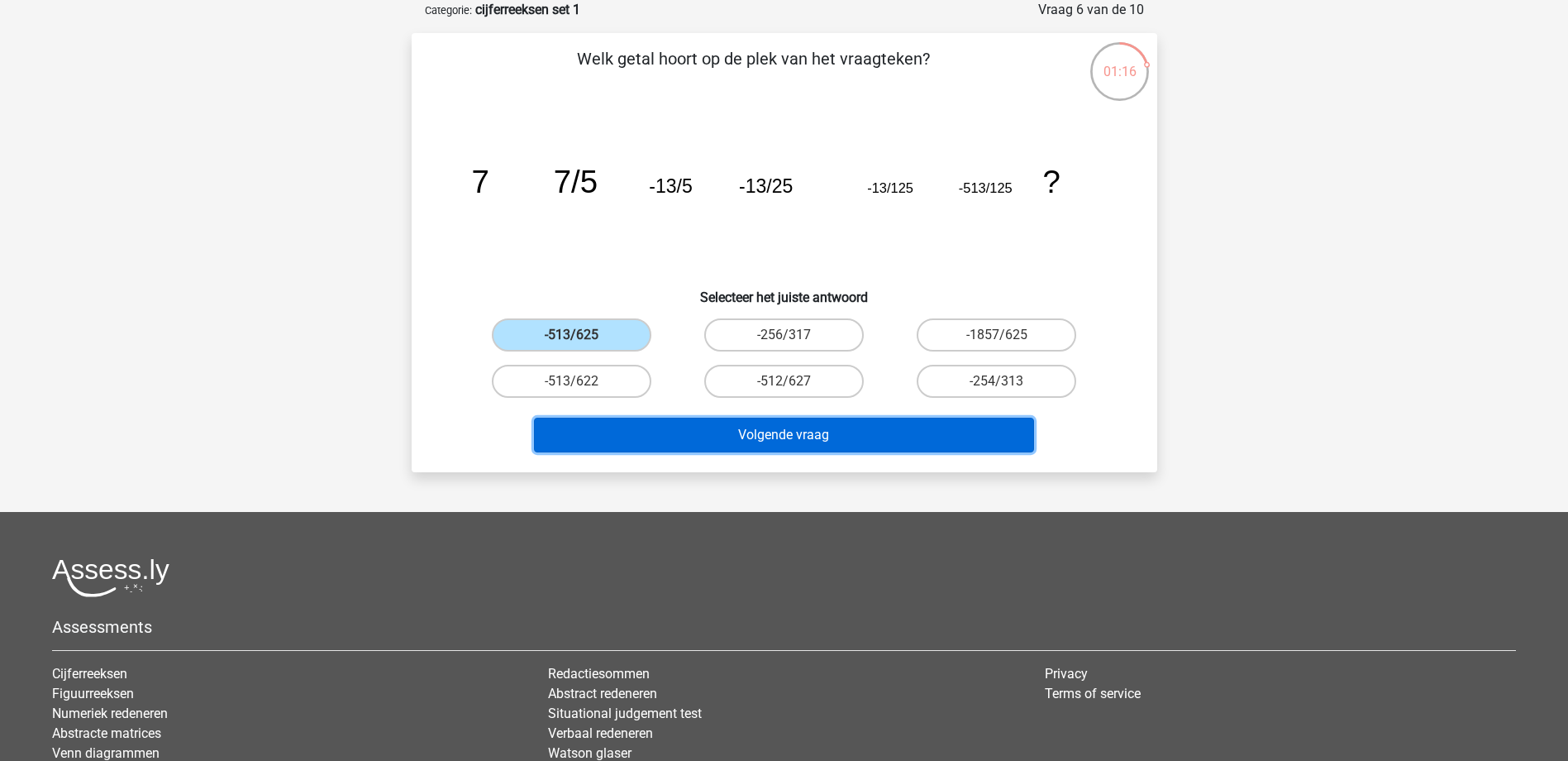
click at [748, 438] on button "Volgende vraag" at bounding box center [784, 435] width 500 height 34
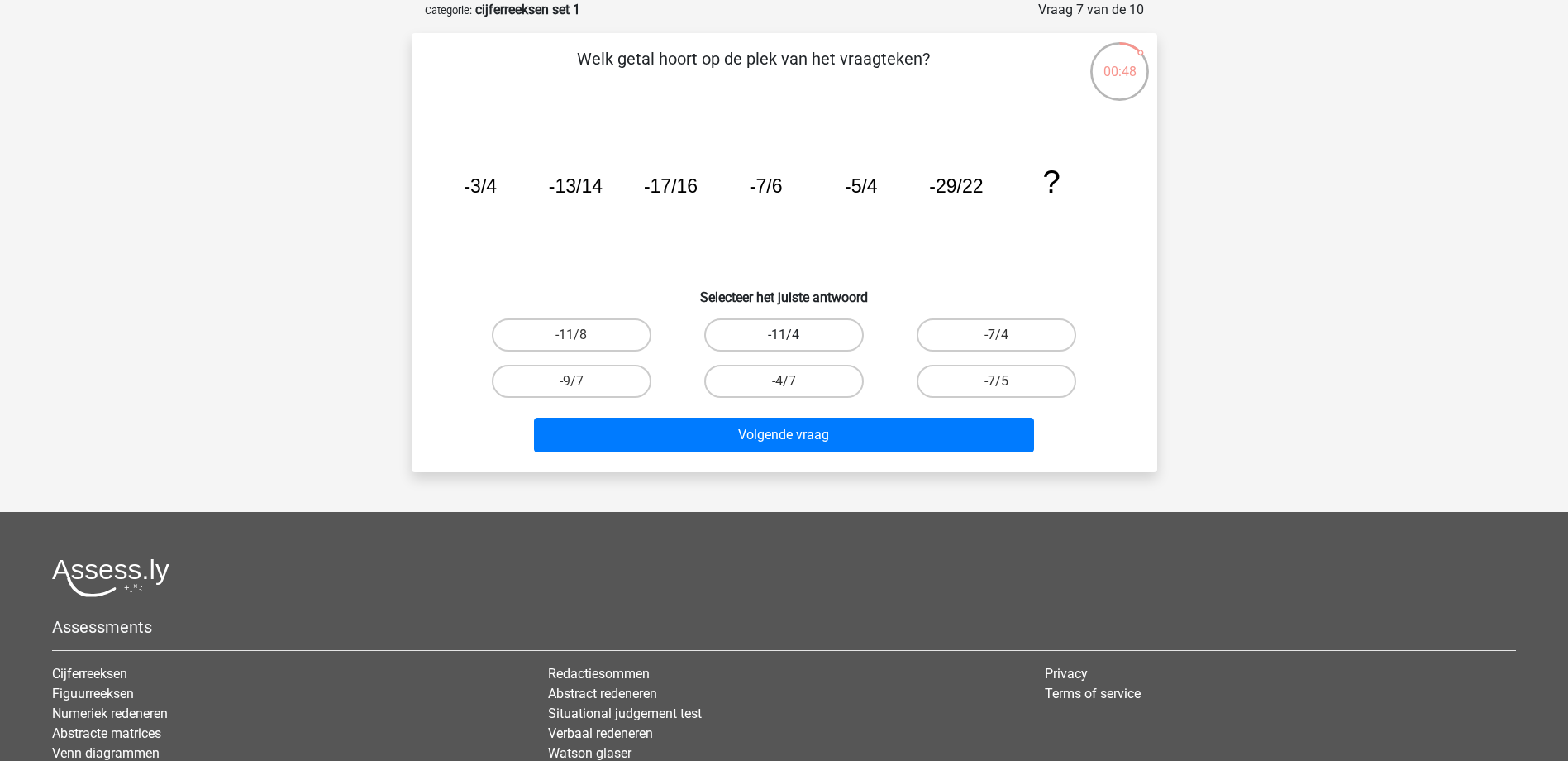
click at [774, 325] on label "-11/4" at bounding box center [784, 334] width 160 height 33
click at [784, 335] on input "-11/4" at bounding box center [789, 340] width 11 height 11
radio input "true"
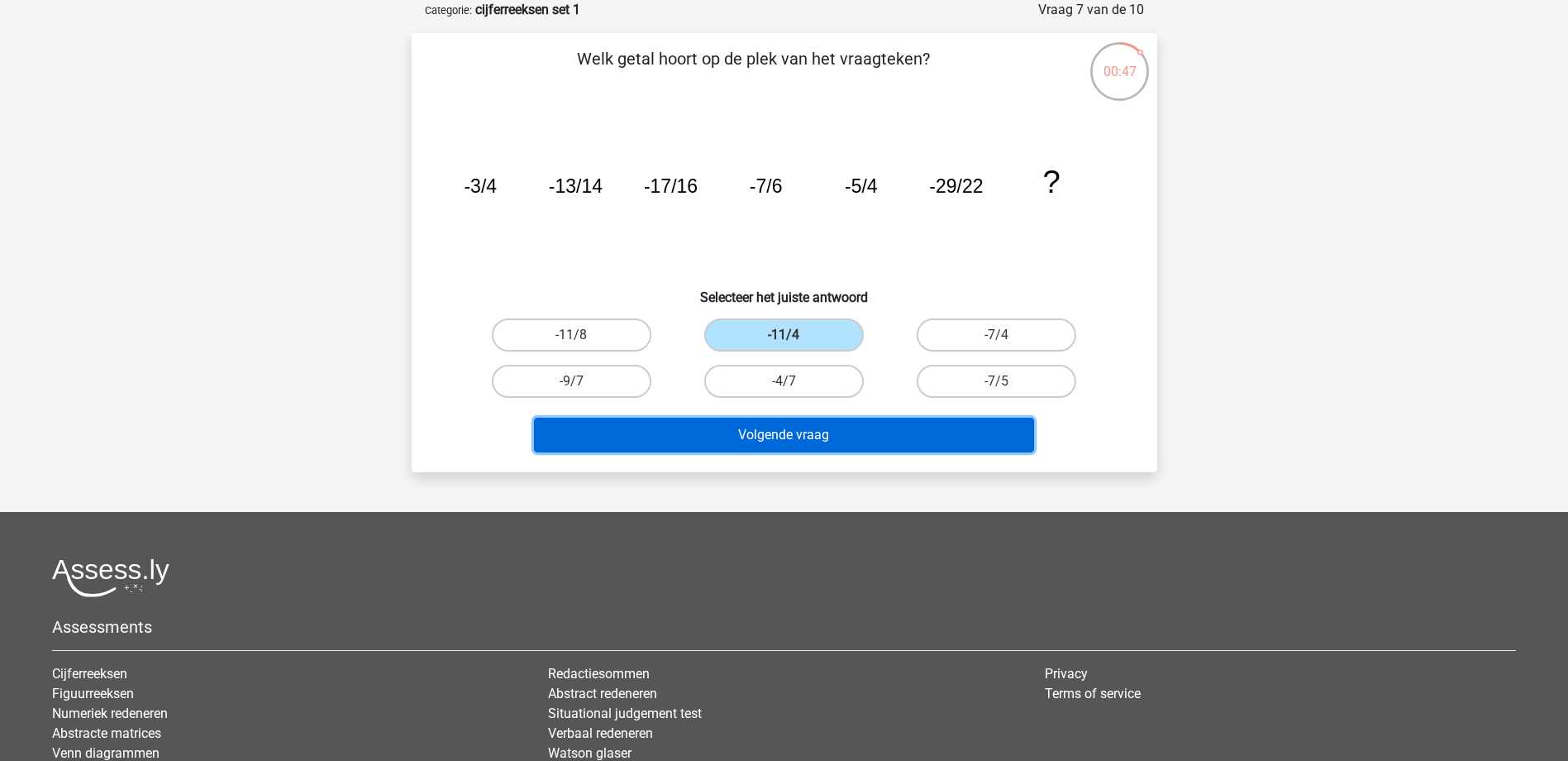
click at [784, 445] on button "Volgende vraag" at bounding box center [784, 435] width 500 height 34
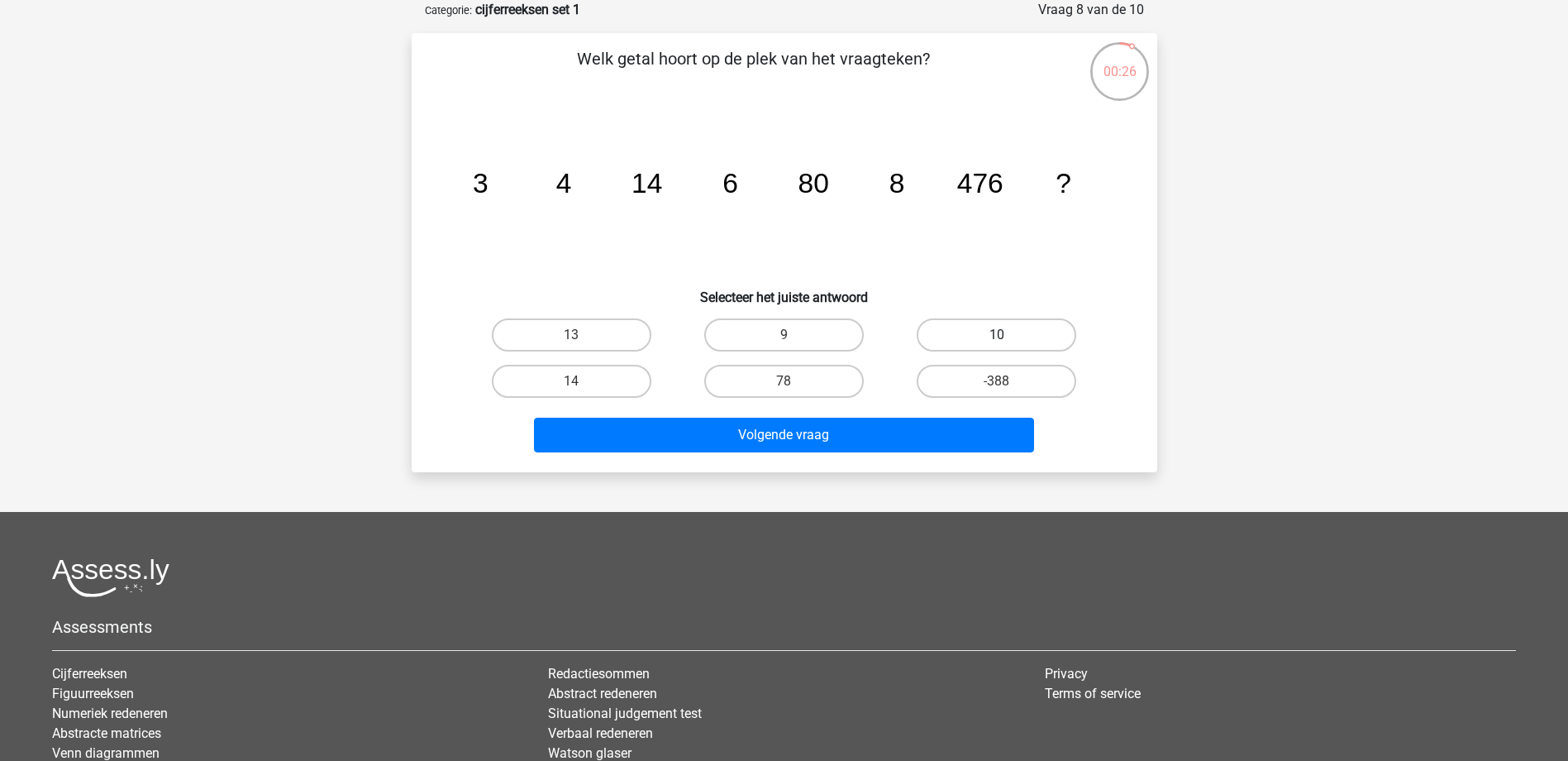
click at [965, 332] on label "10" at bounding box center [996, 334] width 160 height 33
click at [997, 335] on input "10" at bounding box center [1003, 340] width 11 height 11
radio input "true"
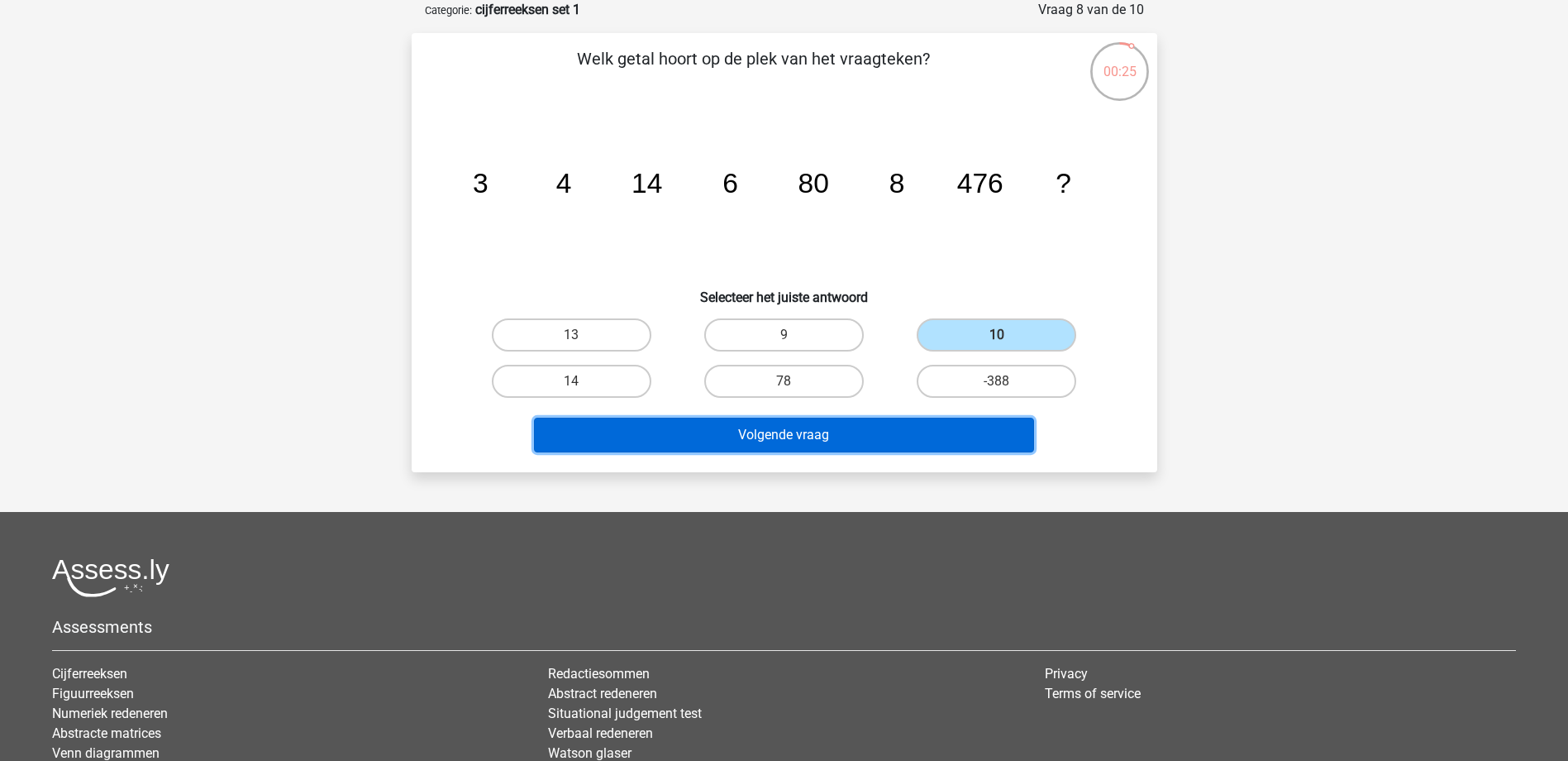
click at [777, 451] on button "Volgende vraag" at bounding box center [784, 435] width 500 height 34
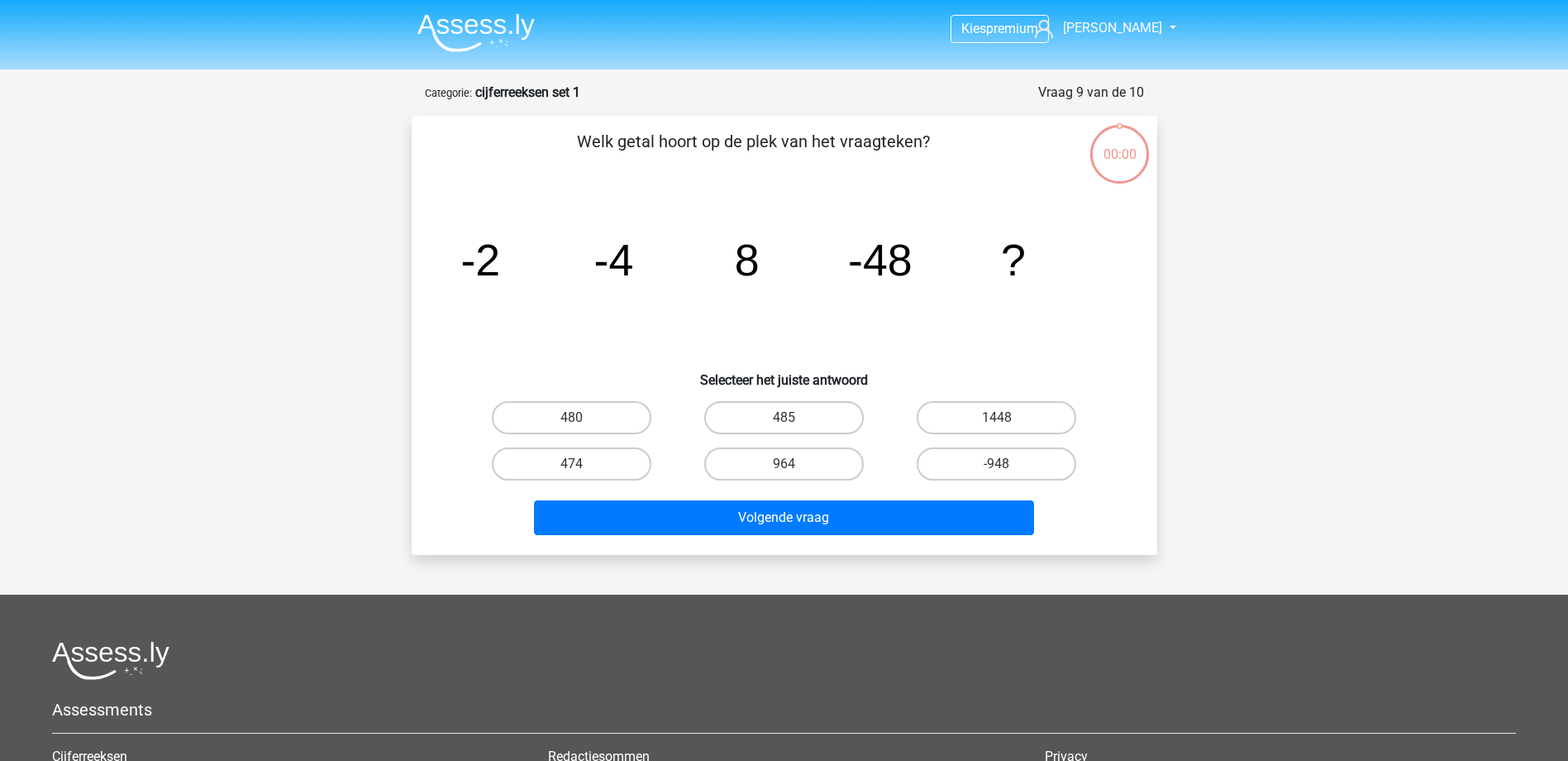
scroll to position [83, 0]
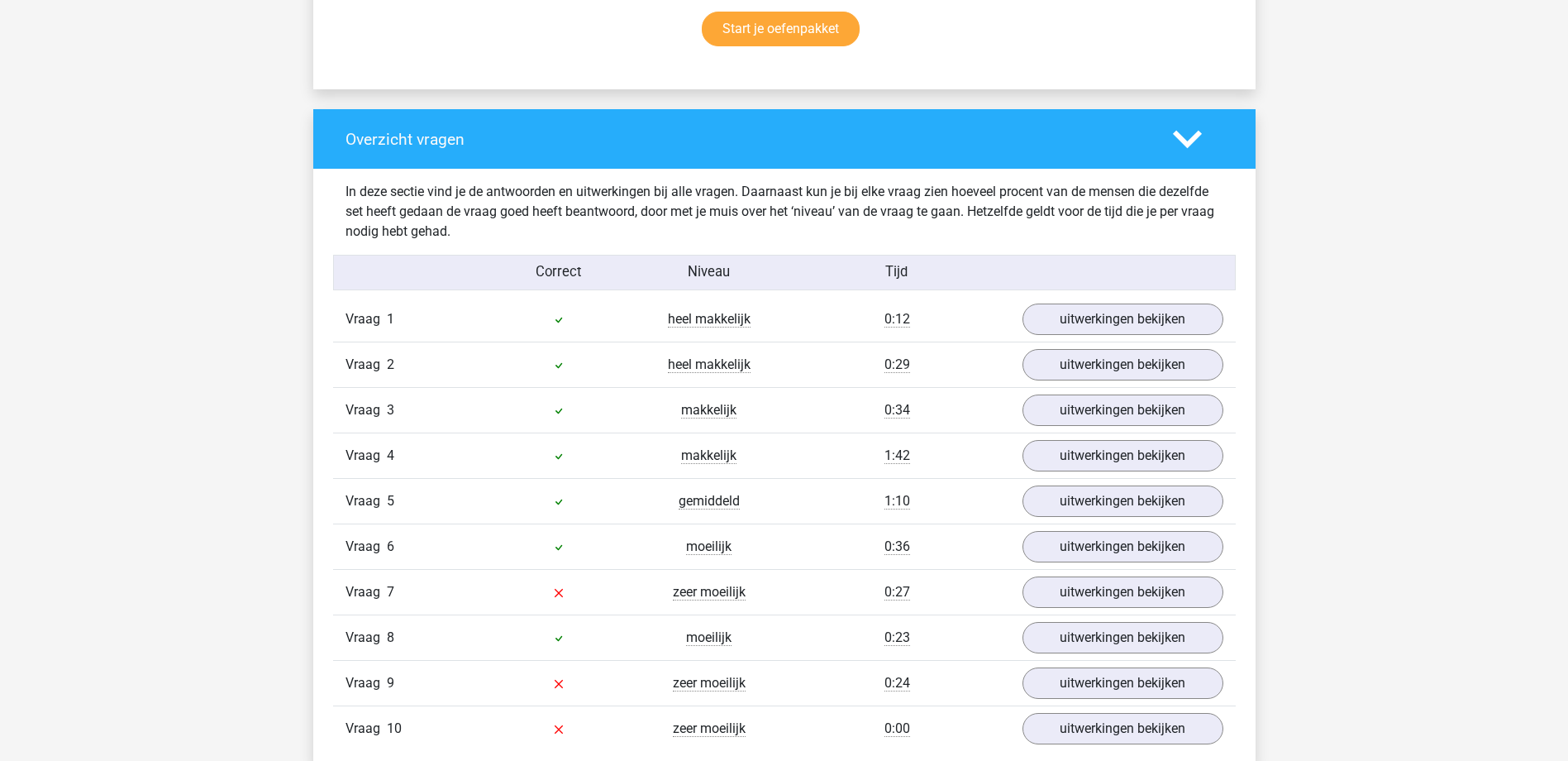
scroll to position [1158, 0]
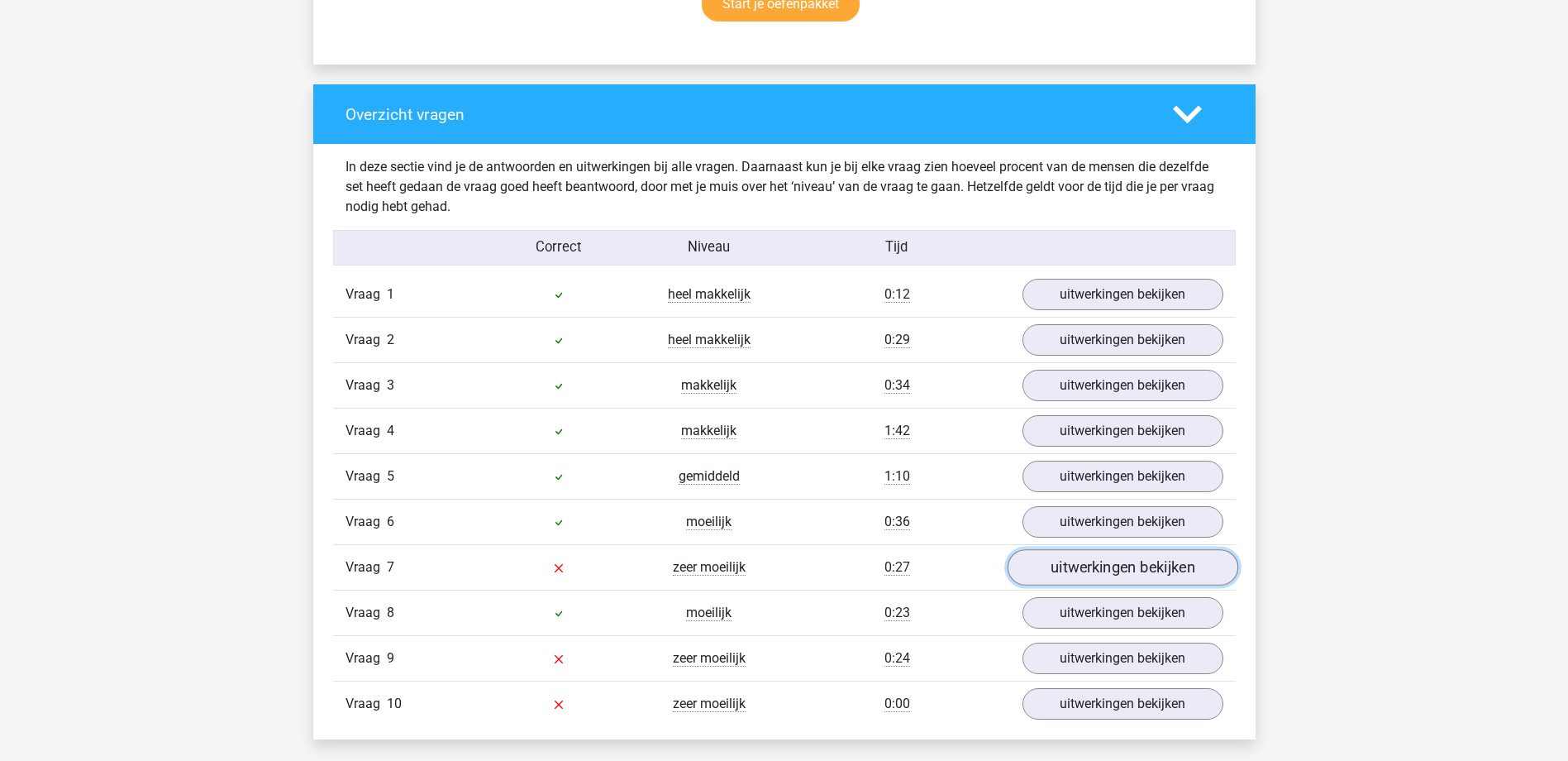
click at [1134, 571] on link "uitwerkingen bekijken" at bounding box center [1122, 567] width 231 height 36
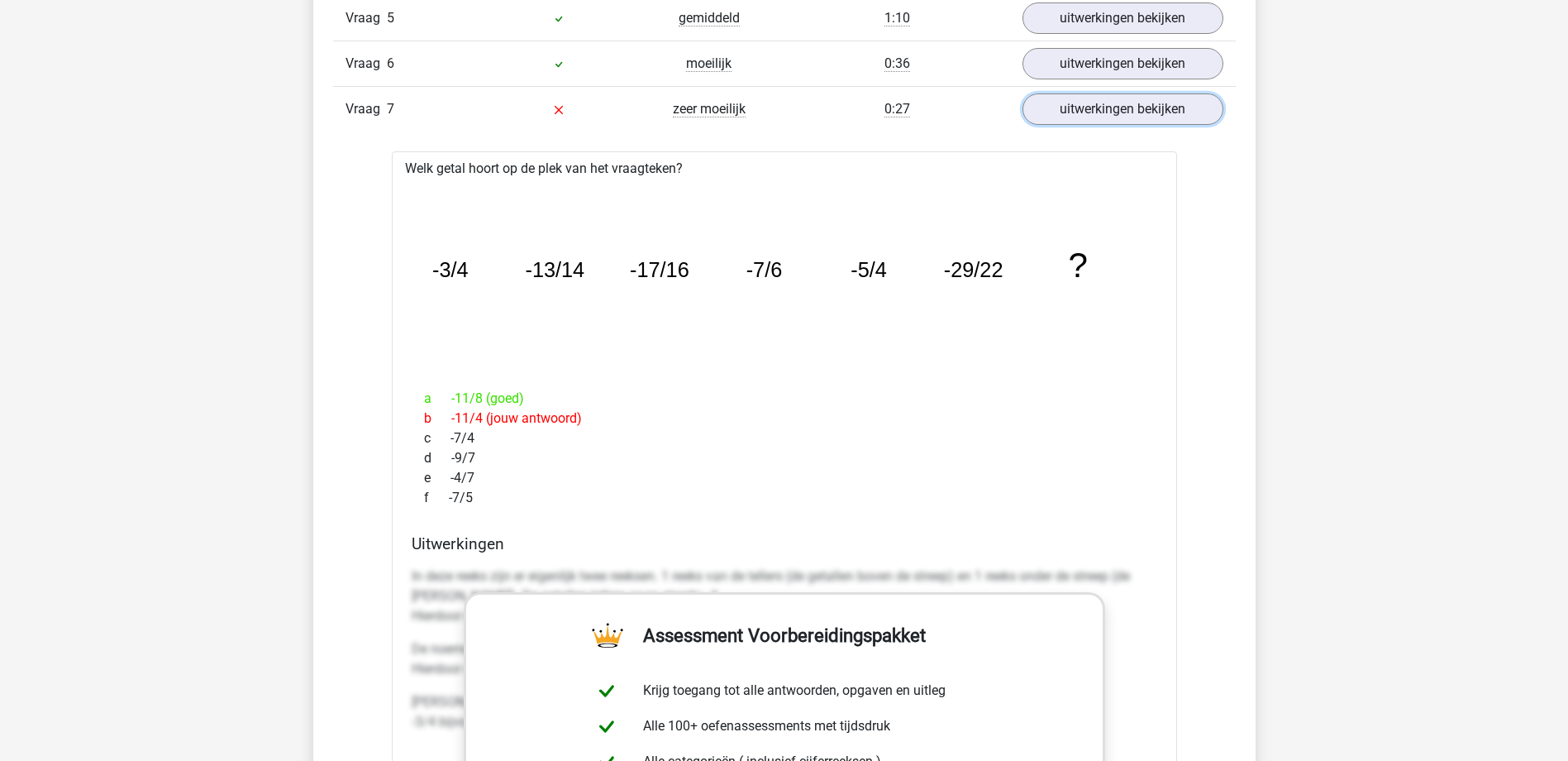
scroll to position [1571, 0]
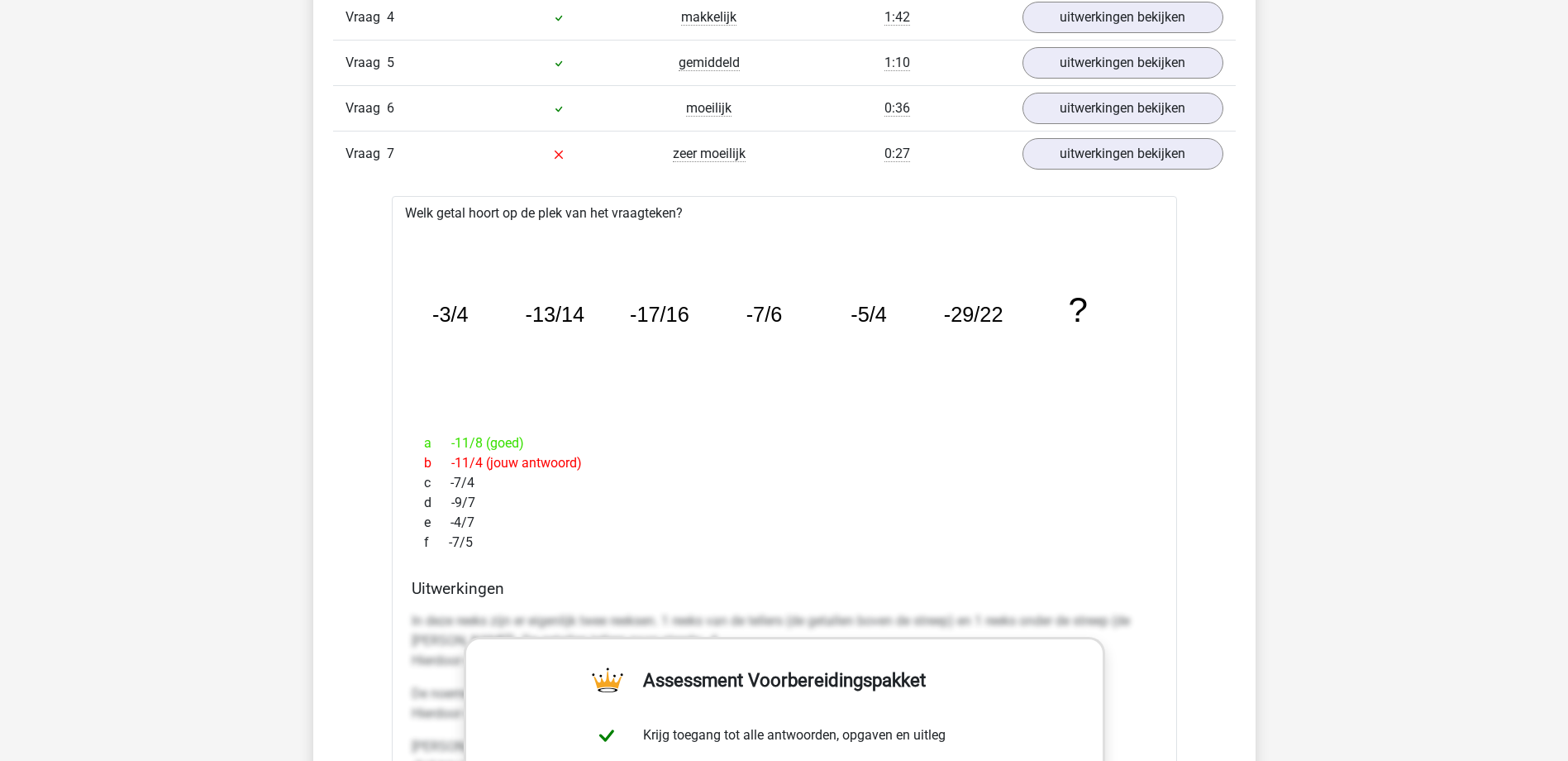
click at [551, 460] on div "b -11/4 (jouw antwoord)" at bounding box center [784, 463] width 746 height 19
click at [737, 619] on p "In deze reeks zijn er eigenlijk twee reeksen. 1 reeks van de tellers (de getall…" at bounding box center [784, 641] width 746 height 59
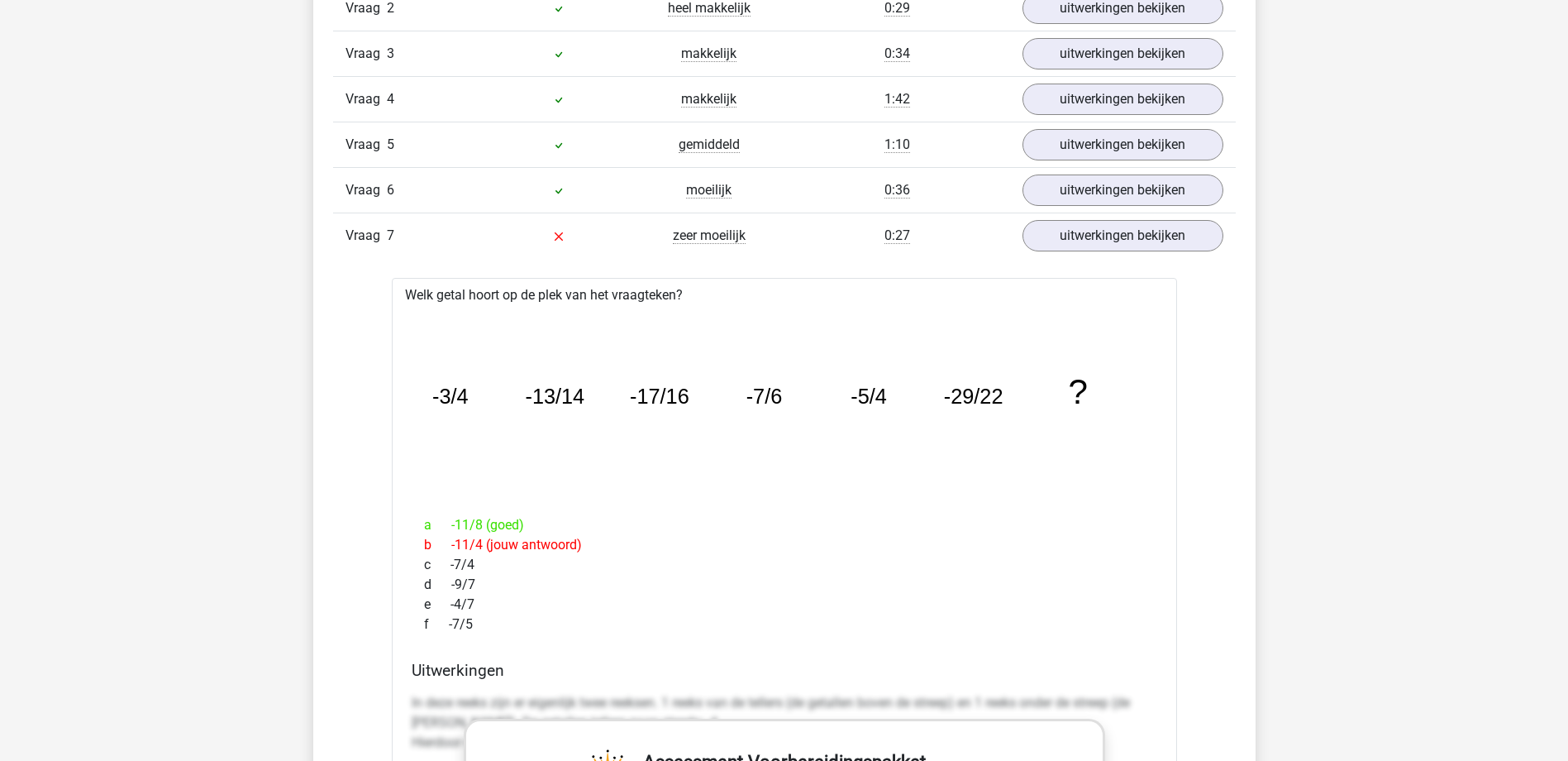
scroll to position [1489, 0]
click at [1077, 235] on link "uitwerkingen bekijken" at bounding box center [1122, 237] width 231 height 36
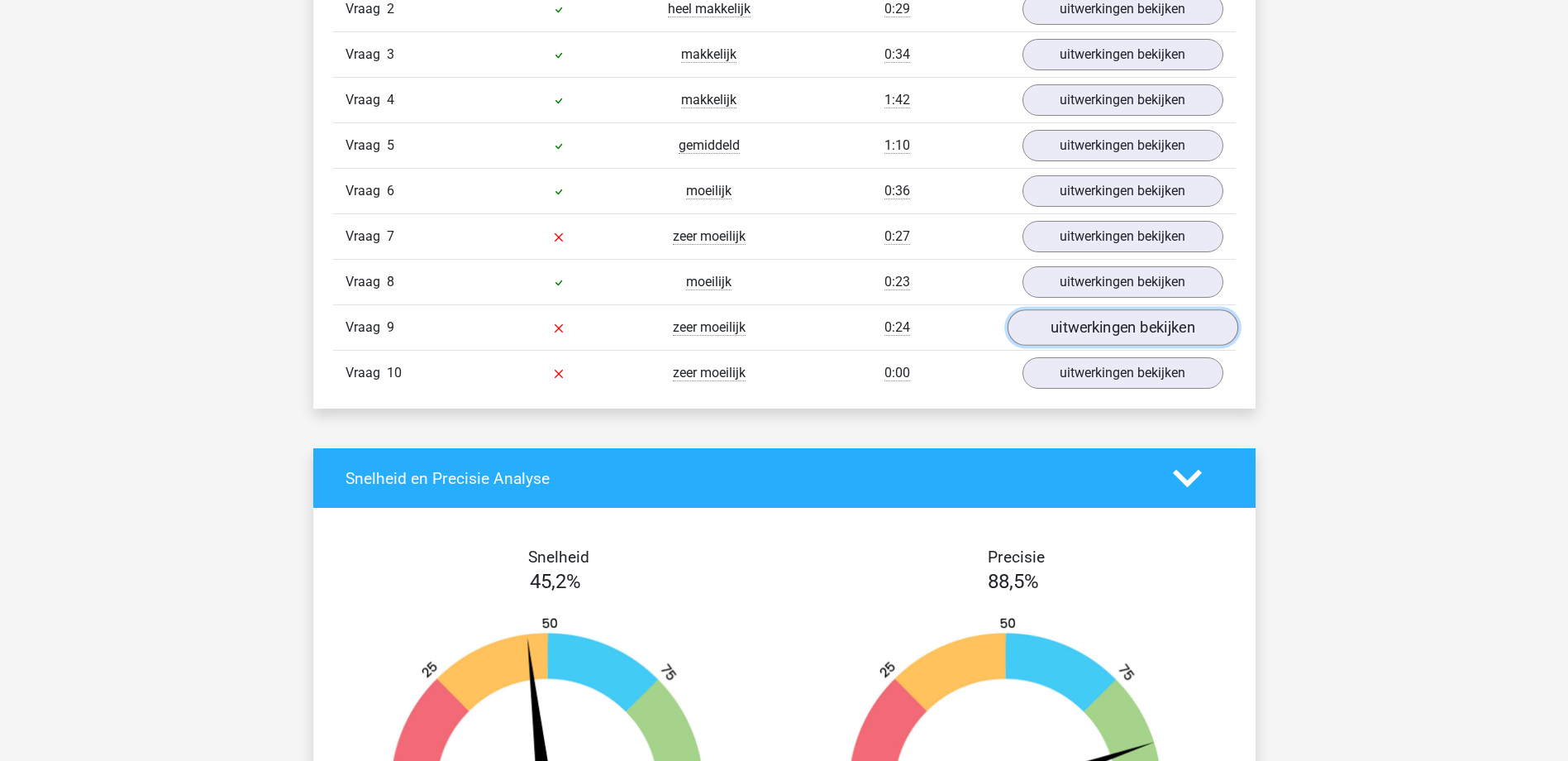
click at [1121, 324] on link "uitwerkingen bekijken" at bounding box center [1122, 328] width 231 height 36
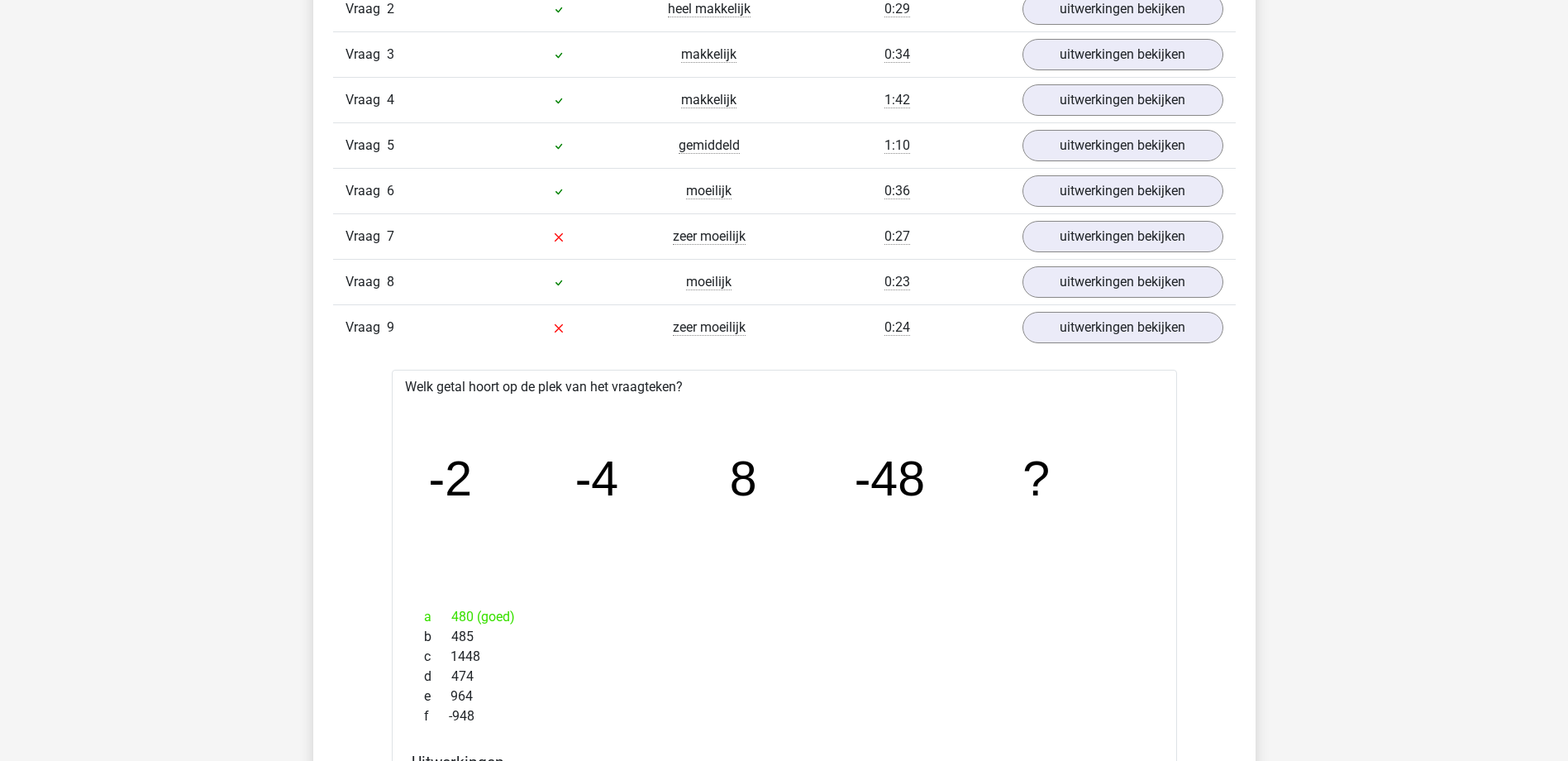
click at [482, 622] on div "a 480 (goed)" at bounding box center [784, 617] width 746 height 19
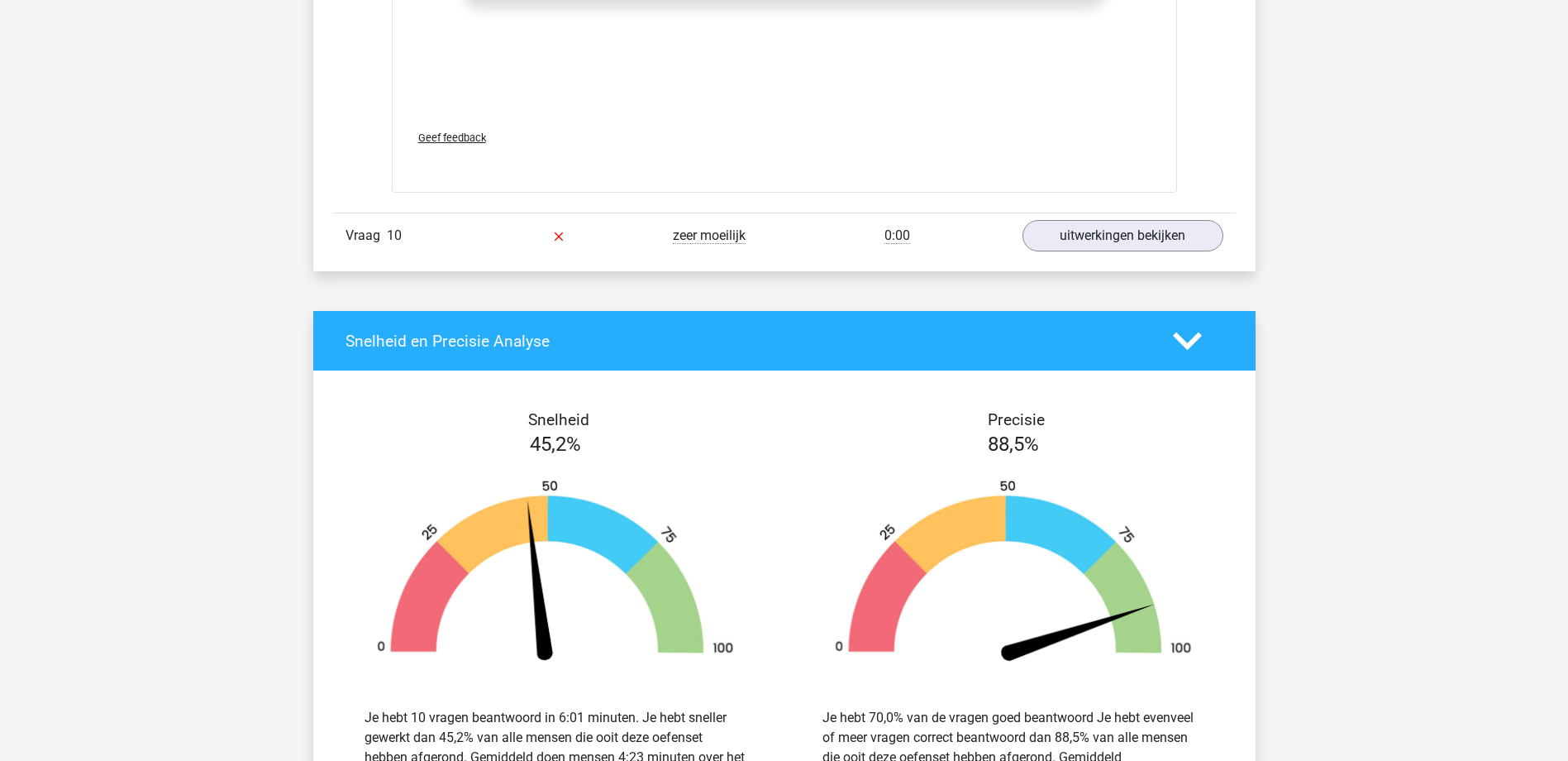
scroll to position [2317, 0]
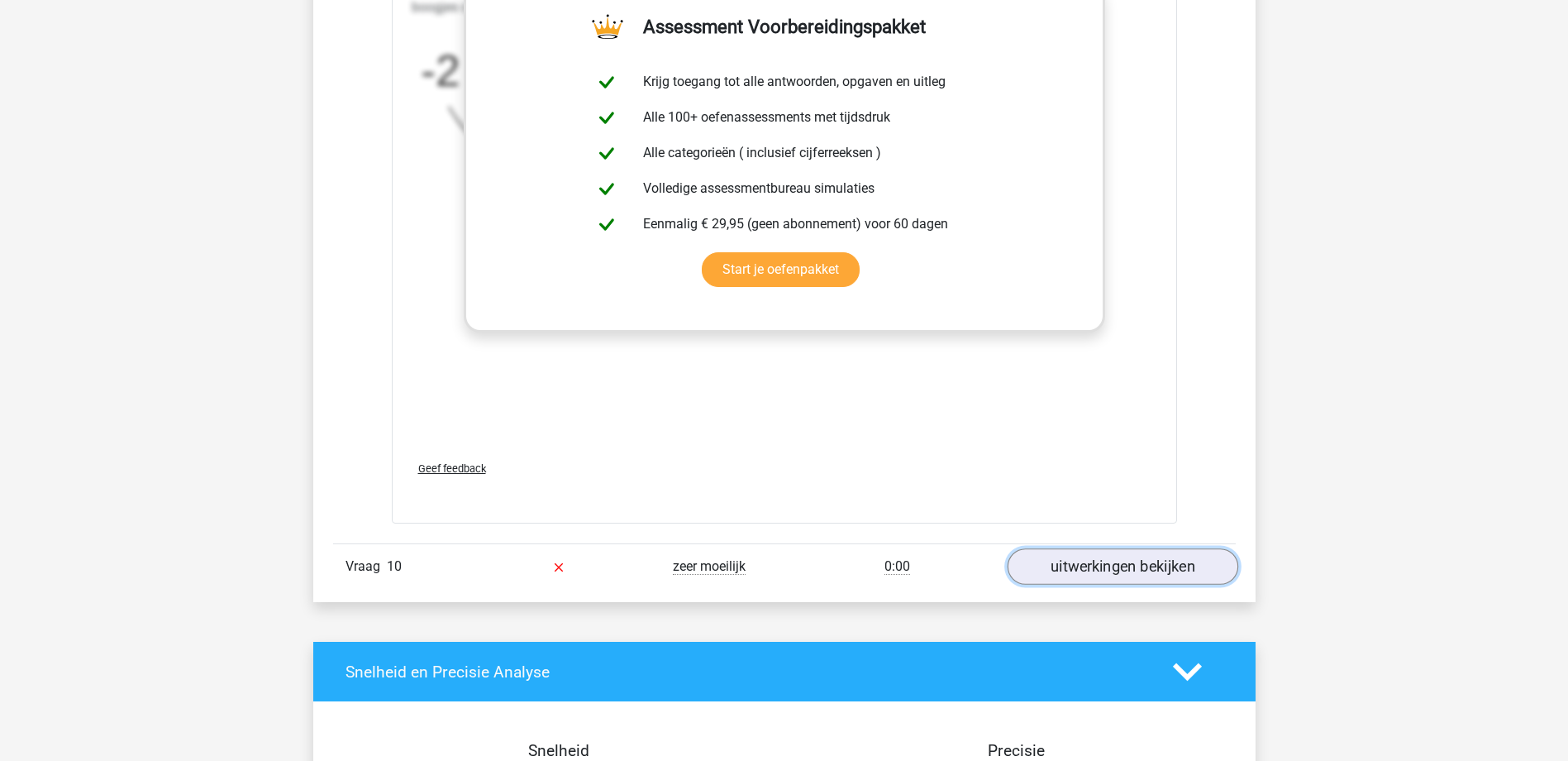
click at [1076, 565] on link "uitwerkingen bekijken" at bounding box center [1122, 567] width 231 height 36
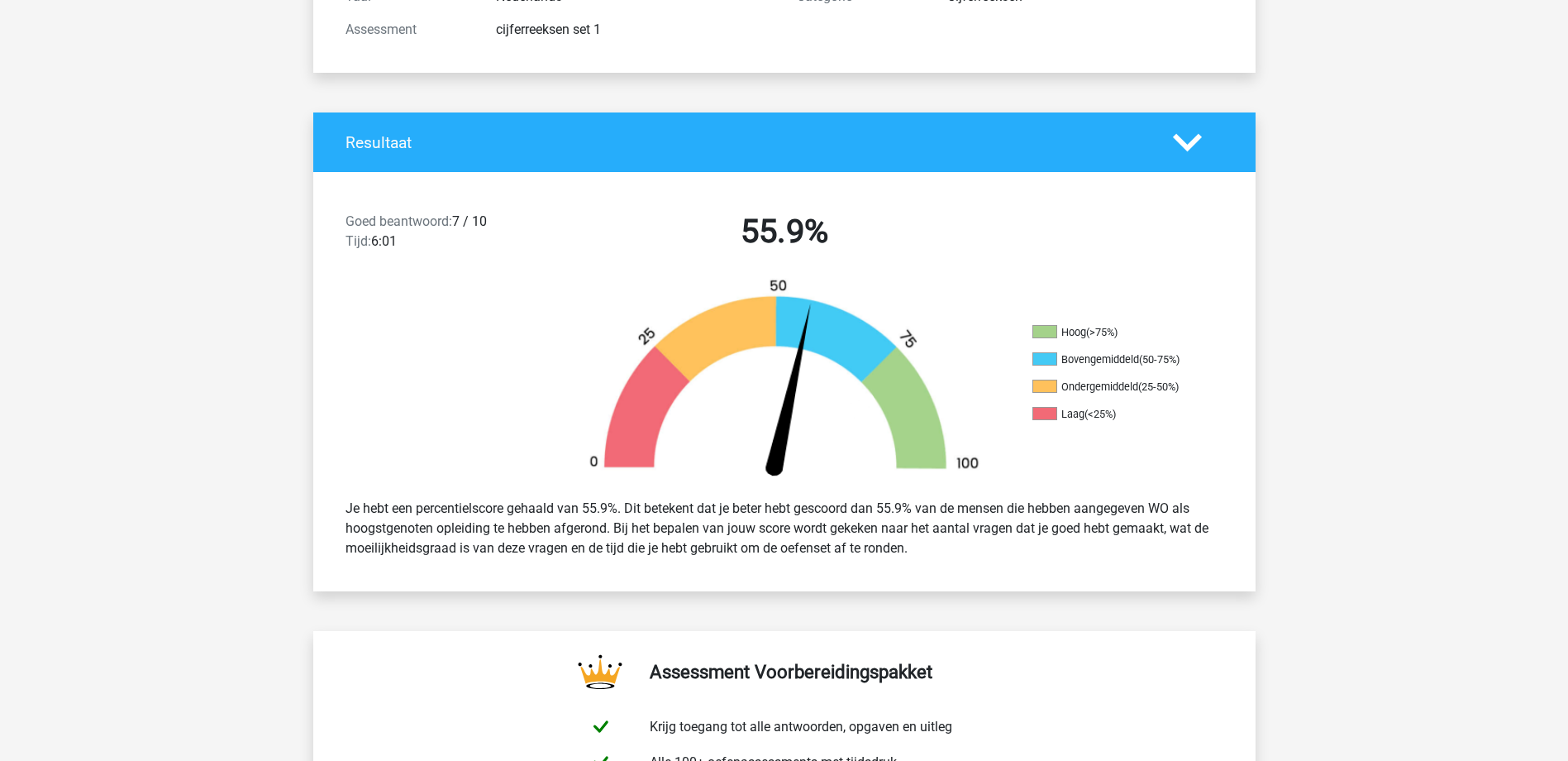
scroll to position [0, 0]
